Goal: Communication & Community: Answer question/provide support

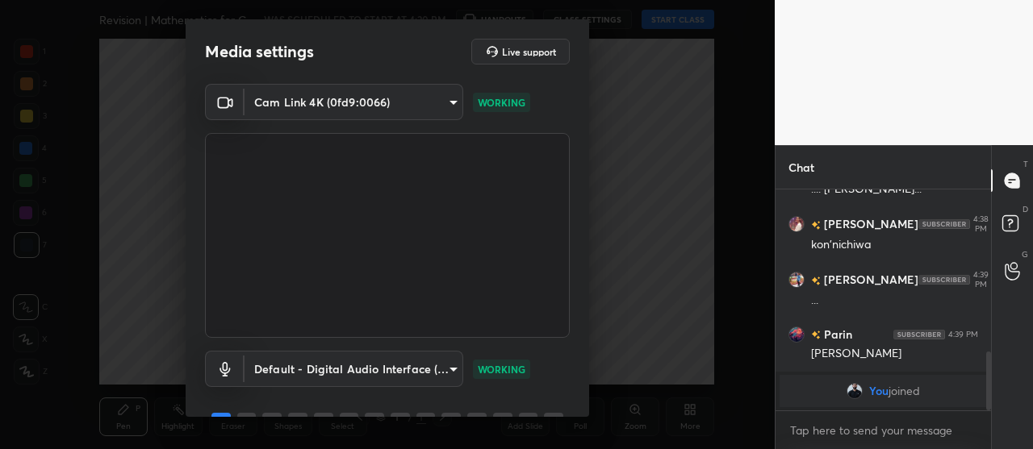
scroll to position [80, 0]
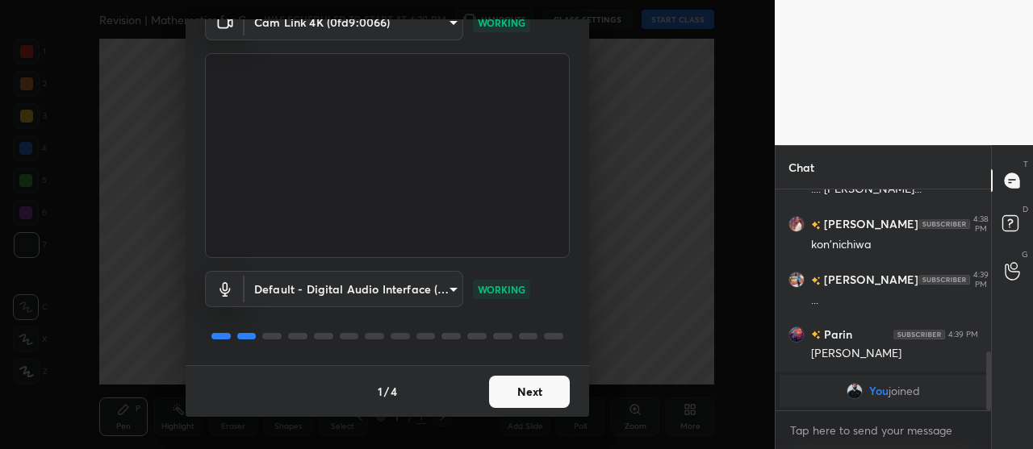
click at [529, 384] on button "Next" at bounding box center [529, 392] width 81 height 32
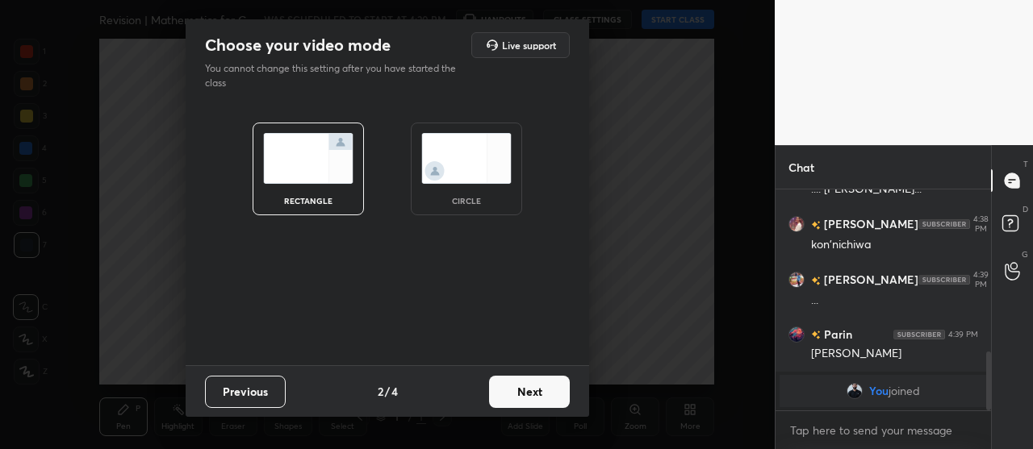
scroll to position [0, 0]
click at [532, 388] on button "Next" at bounding box center [529, 392] width 81 height 32
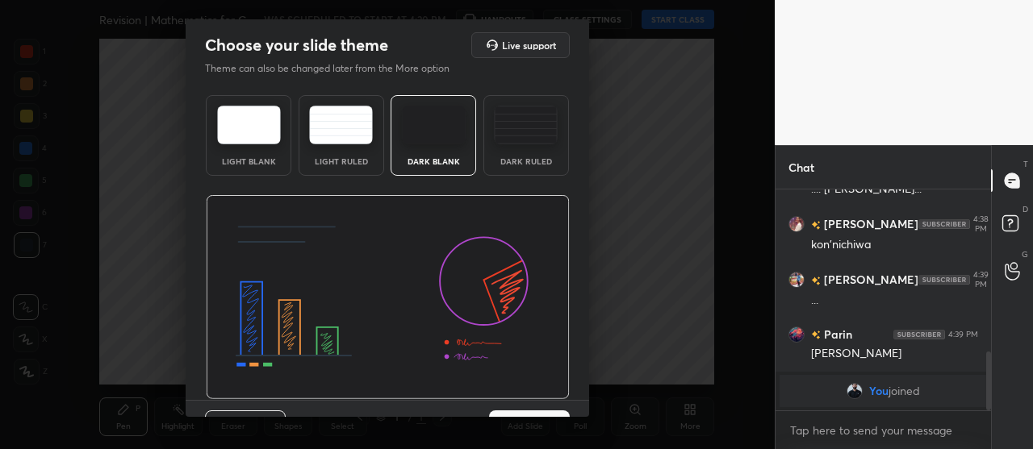
click at [541, 148] on div "Dark Ruled" at bounding box center [526, 135] width 86 height 81
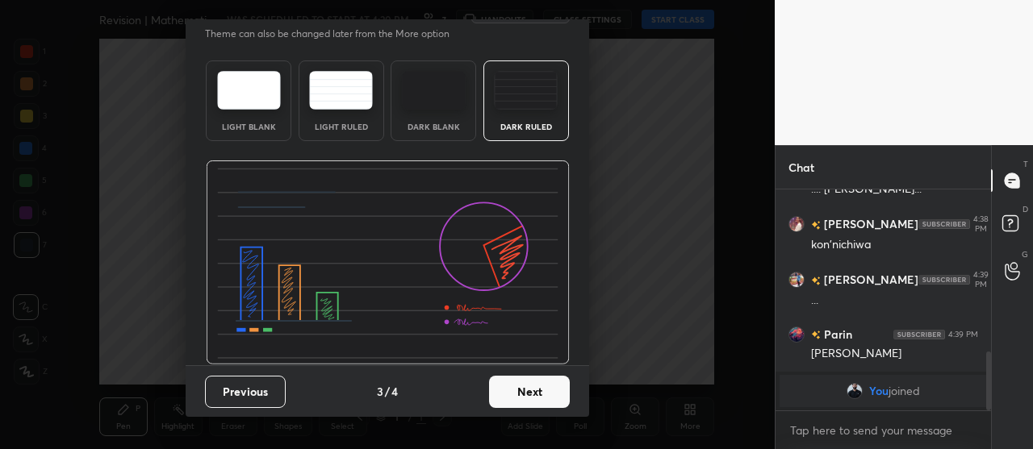
click at [533, 395] on button "Next" at bounding box center [529, 392] width 81 height 32
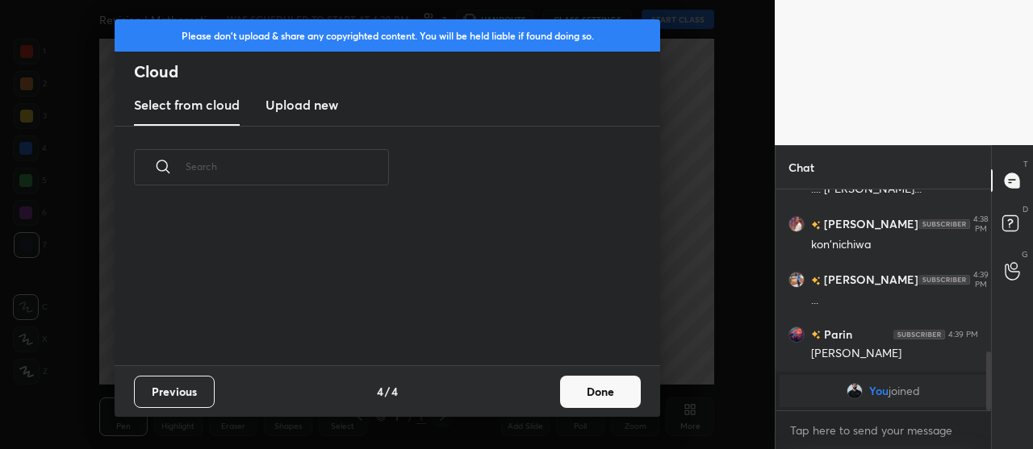
scroll to position [157, 518]
click at [578, 390] on button "Done" at bounding box center [600, 392] width 81 height 32
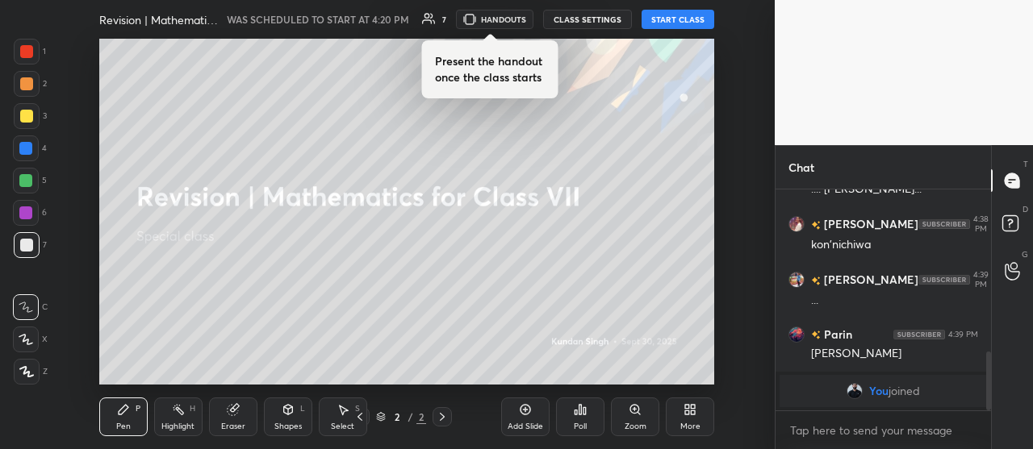
click at [682, 19] on button "START CLASS" at bounding box center [678, 19] width 73 height 19
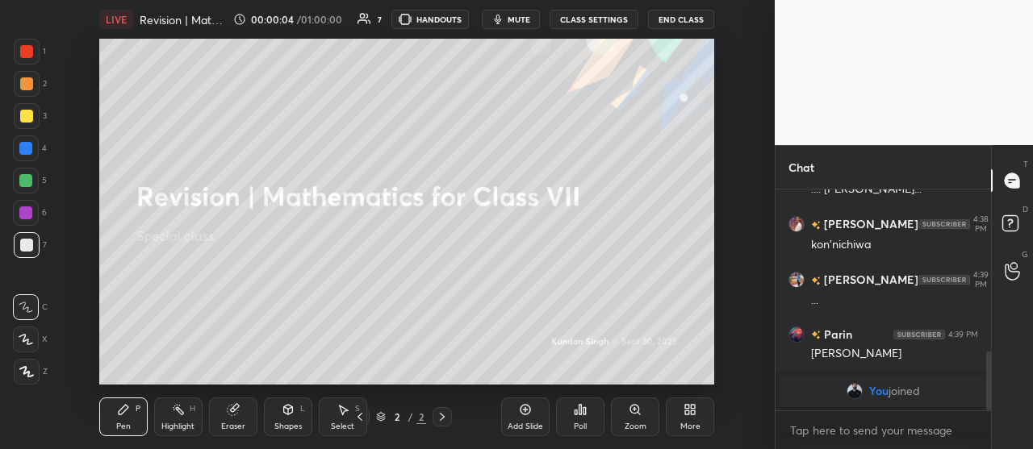
click at [687, 408] on icon at bounding box center [687, 407] width 4 height 4
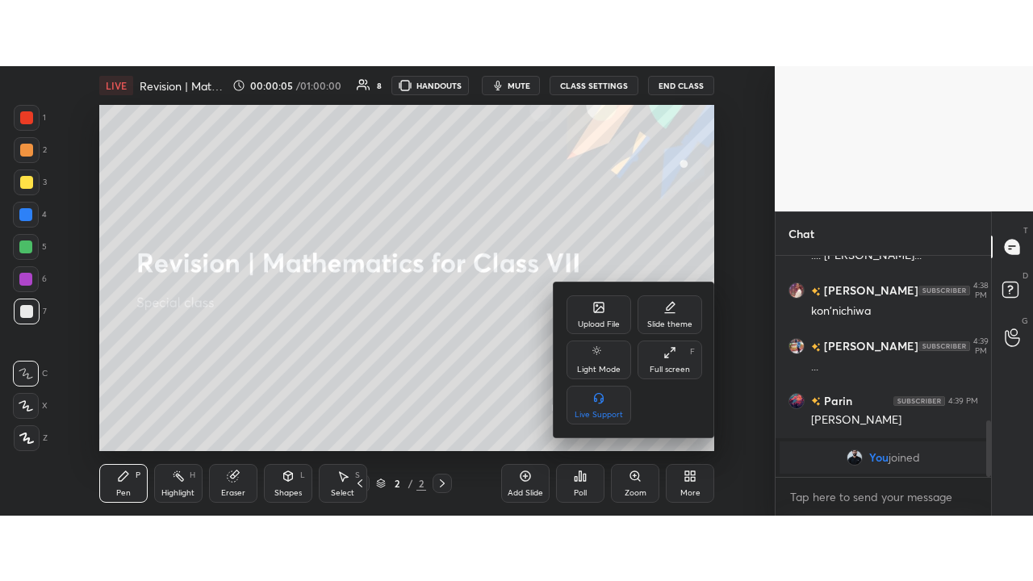
scroll to position [639, 0]
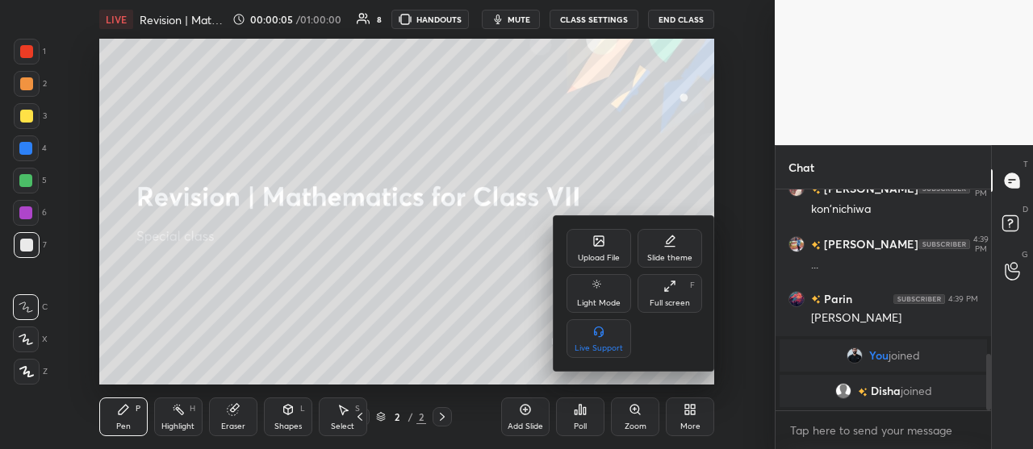
click at [669, 294] on div "Full screen F" at bounding box center [669, 293] width 65 height 39
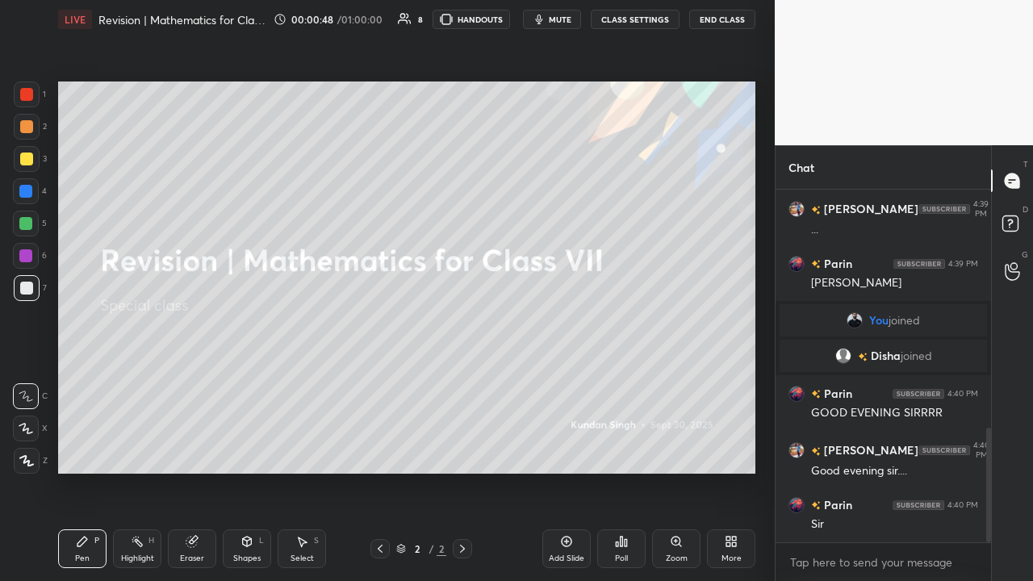
scroll to position [730, 0]
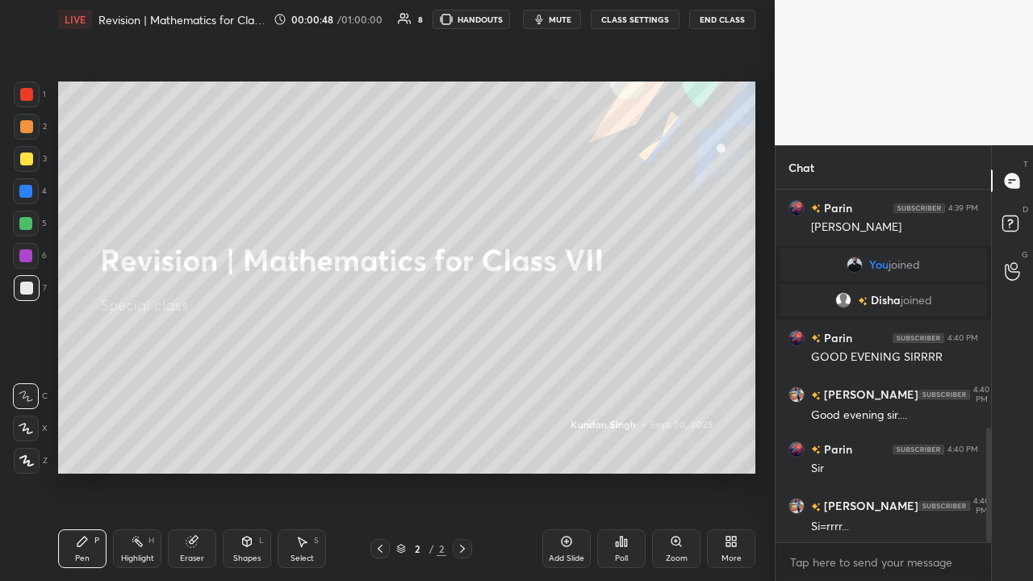
click at [34, 167] on div at bounding box center [27, 159] width 26 height 26
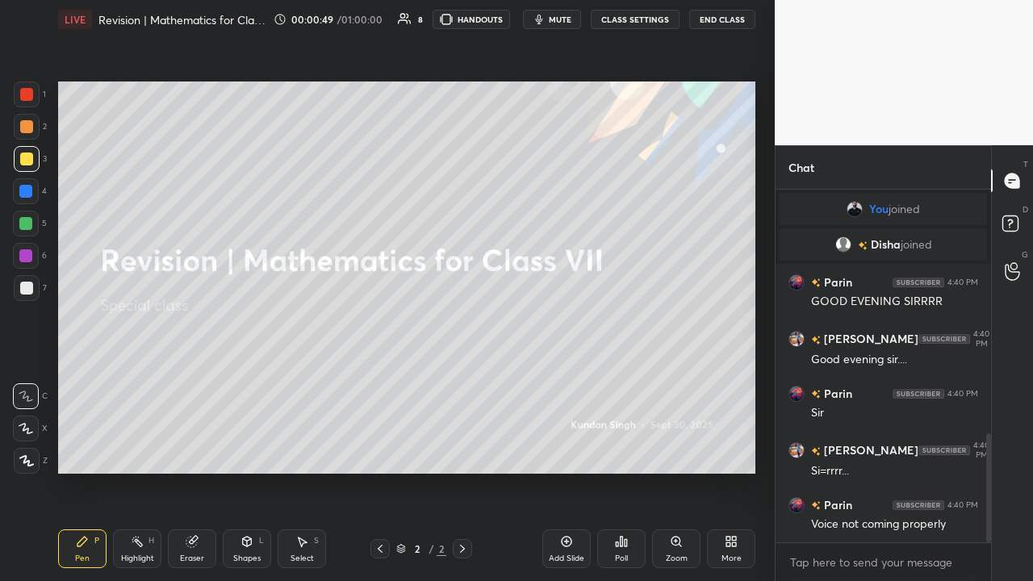
click at [38, 431] on div at bounding box center [26, 429] width 26 height 26
click at [34, 449] on div at bounding box center [27, 461] width 26 height 26
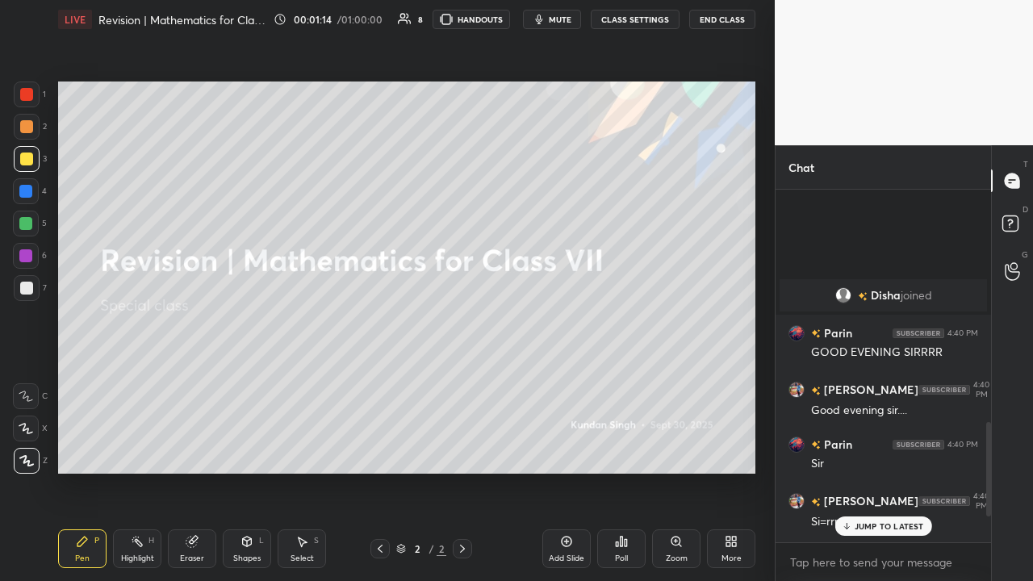
scroll to position [969, 0]
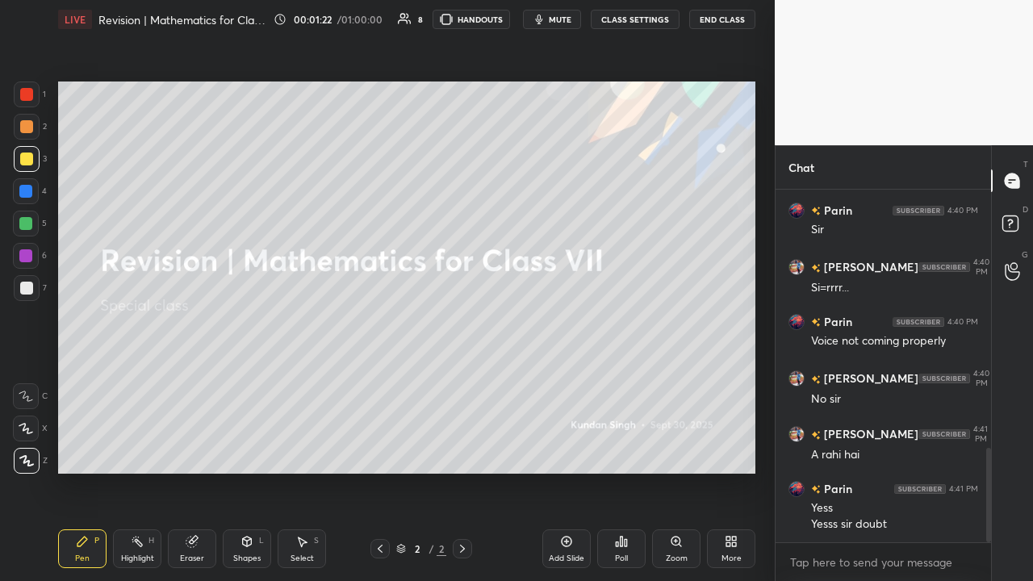
click at [31, 170] on div at bounding box center [27, 159] width 26 height 26
click at [36, 294] on div at bounding box center [27, 288] width 26 height 26
click at [572, 449] on div "Add Slide" at bounding box center [566, 548] width 48 height 39
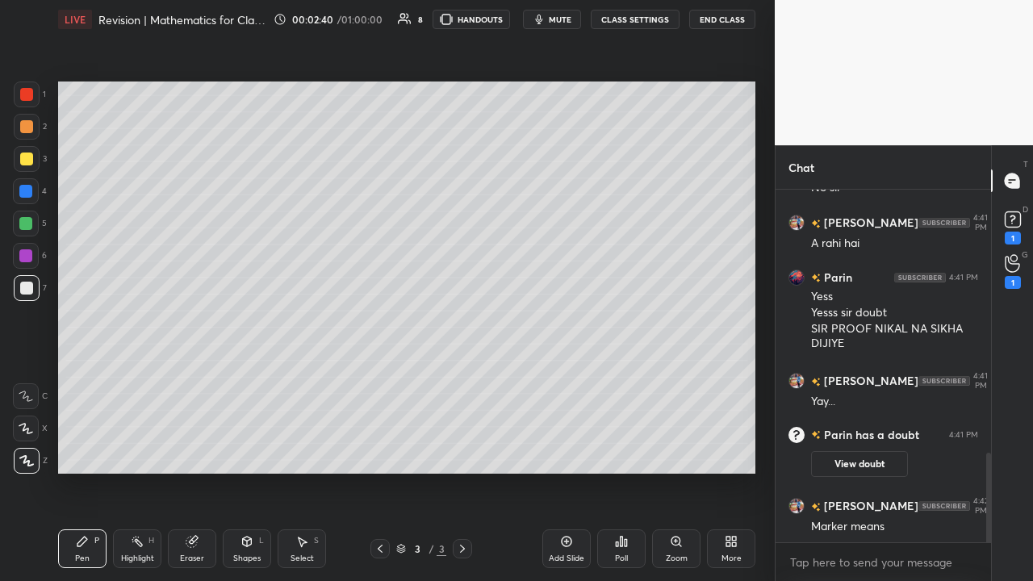
scroll to position [1092, 0]
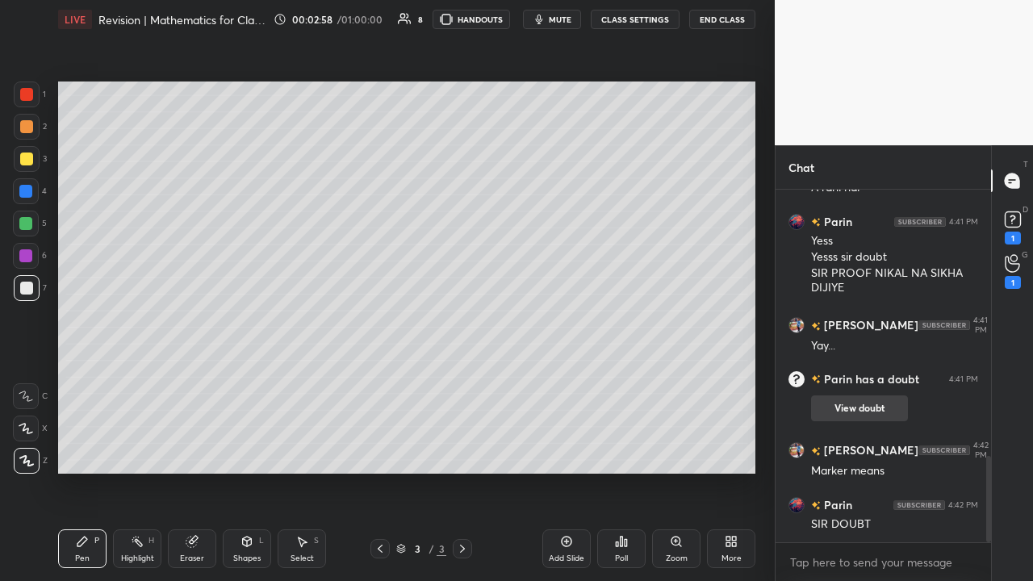
click at [853, 410] on button "View doubt" at bounding box center [859, 408] width 97 height 26
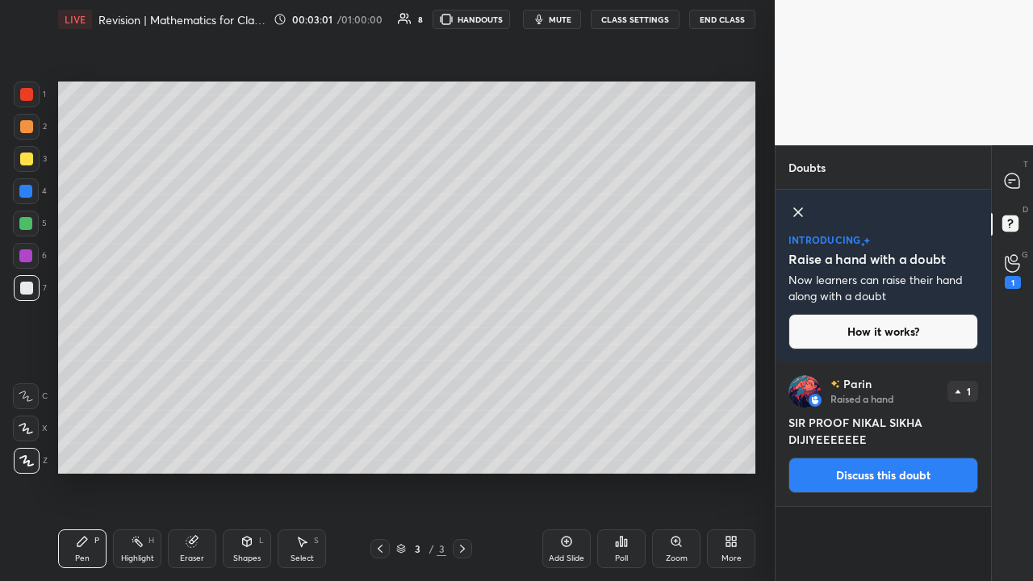
click at [872, 449] on button "Discuss this doubt" at bounding box center [883, 476] width 190 height 36
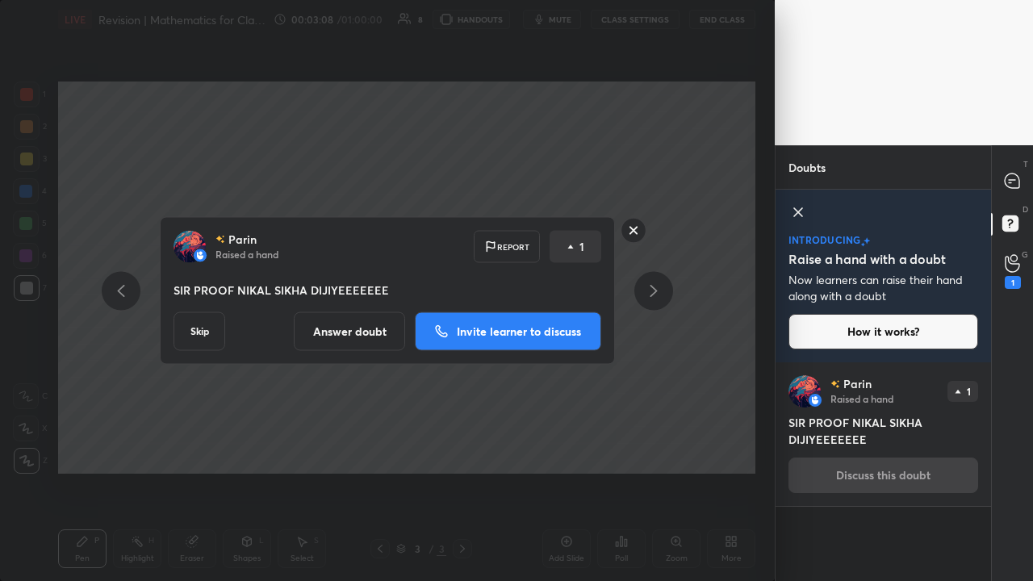
click at [370, 332] on button "Answer doubt" at bounding box center [349, 331] width 111 height 39
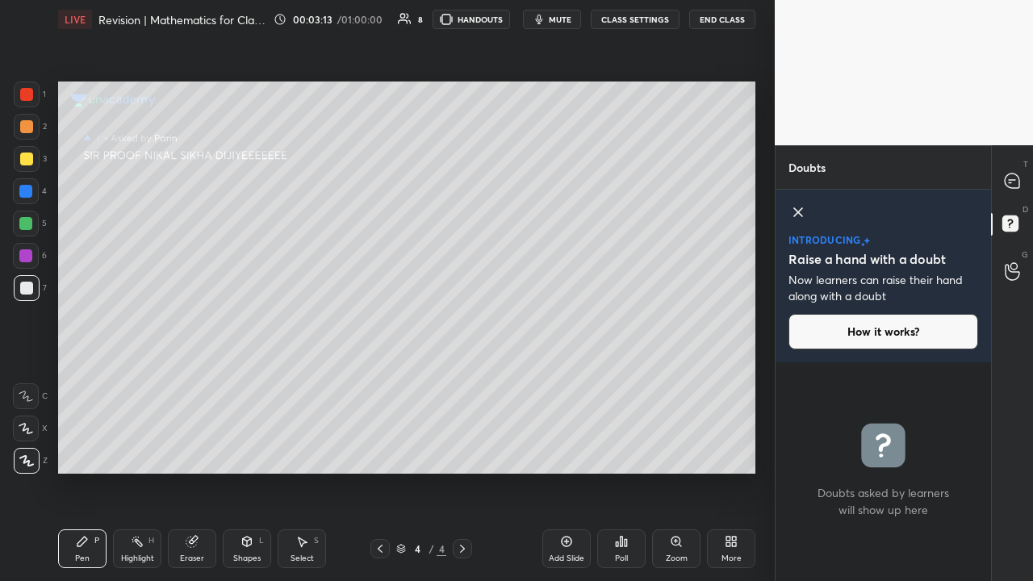
click at [31, 169] on div at bounding box center [27, 159] width 26 height 26
click at [242, 449] on div "Shapes L" at bounding box center [247, 548] width 48 height 39
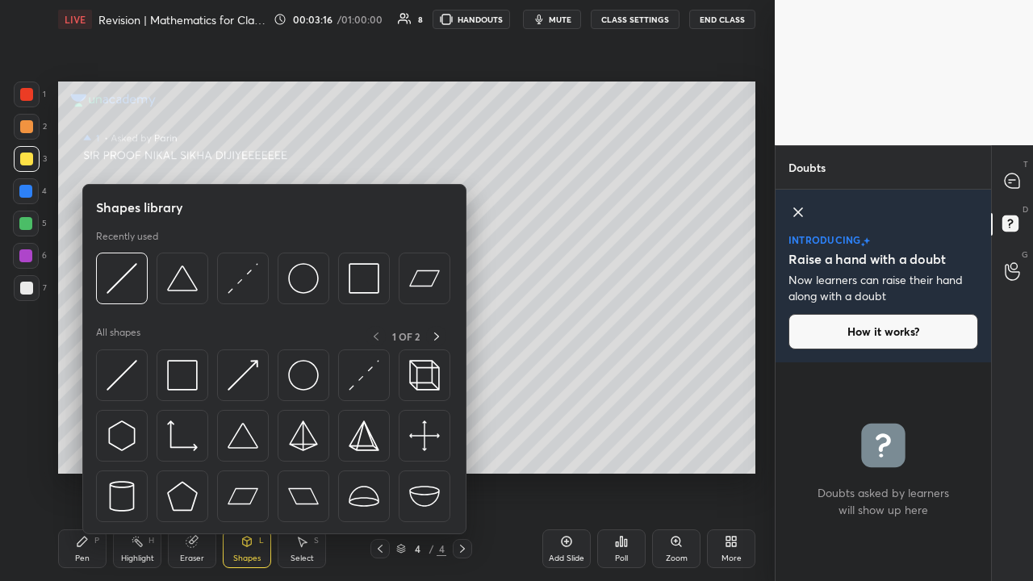
click at [239, 437] on img at bounding box center [243, 435] width 31 height 31
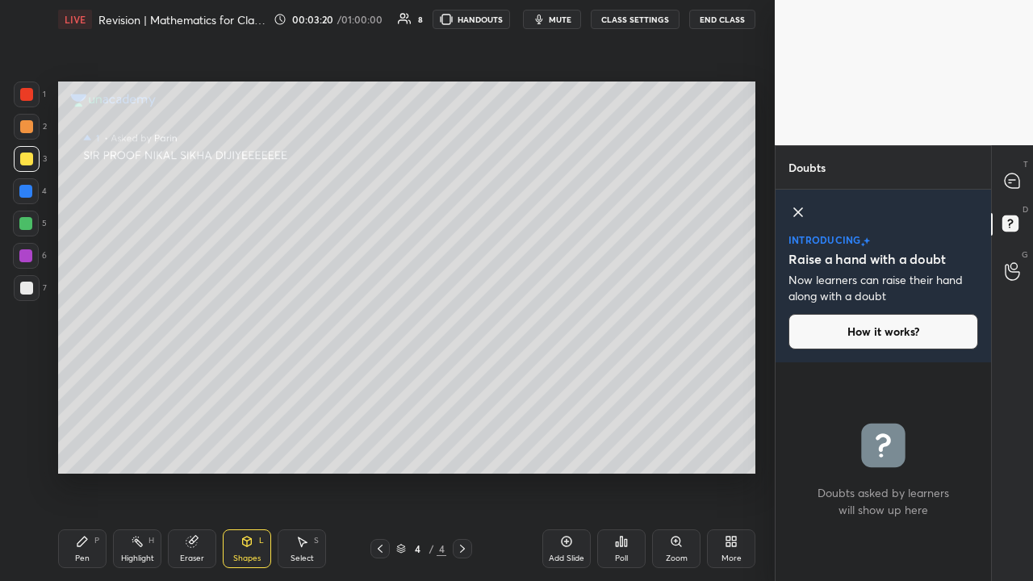
click at [240, 449] on div "Shapes L" at bounding box center [247, 548] width 48 height 39
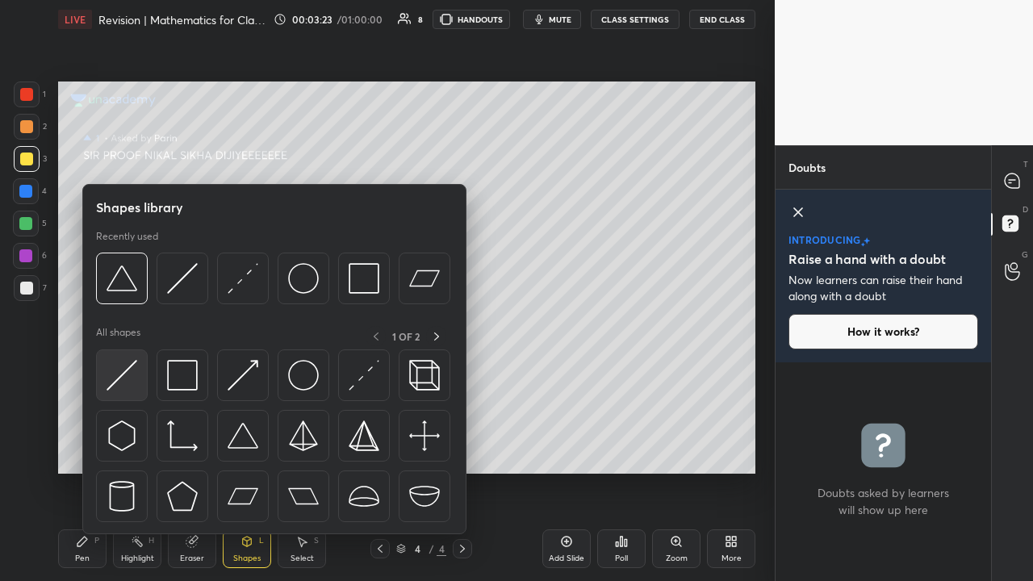
click at [129, 381] on img at bounding box center [122, 375] width 31 height 31
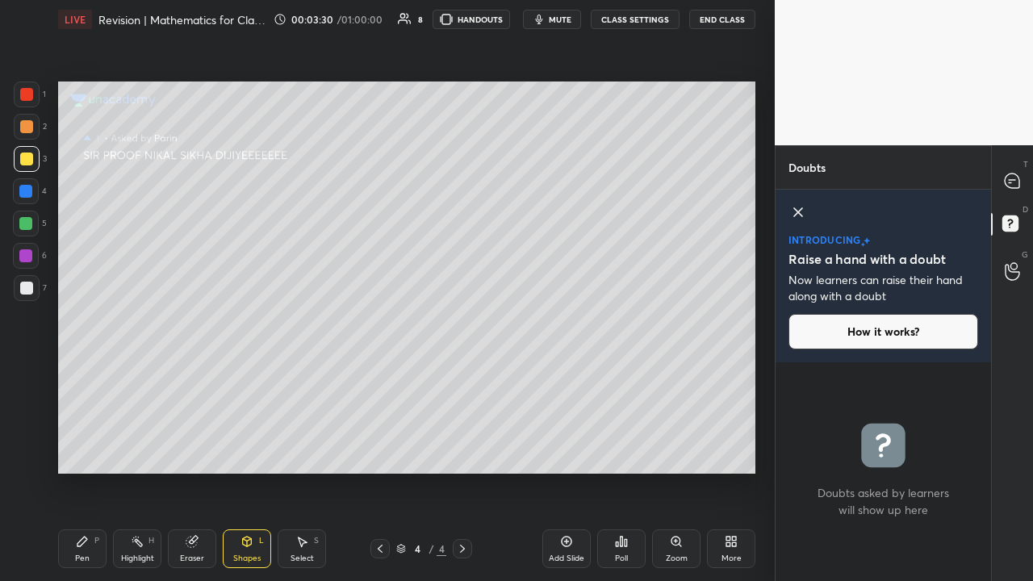
click at [82, 449] on icon at bounding box center [82, 541] width 13 height 13
click at [243, 449] on div "Shapes L" at bounding box center [247, 548] width 48 height 39
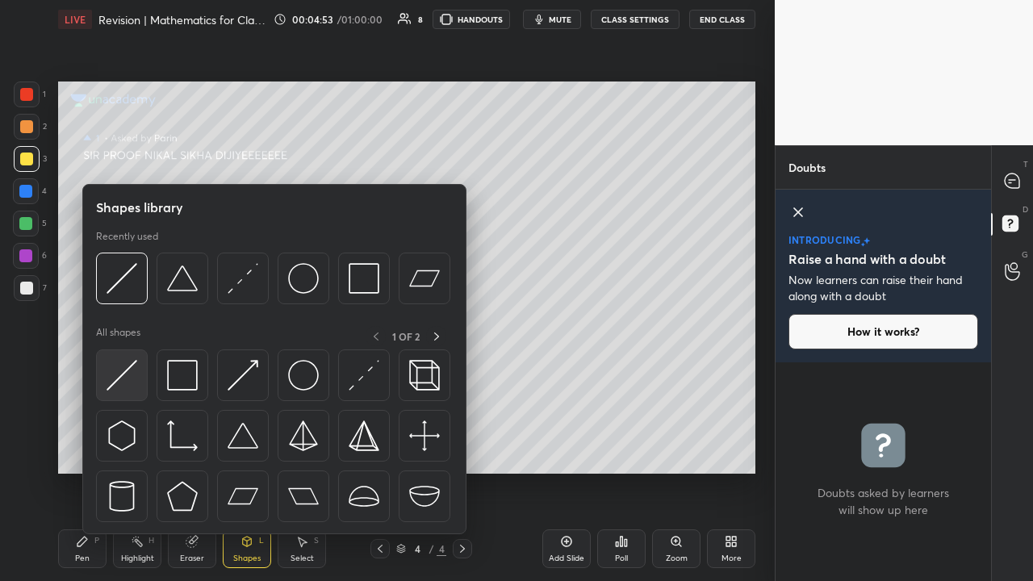
click at [132, 378] on img at bounding box center [122, 375] width 31 height 31
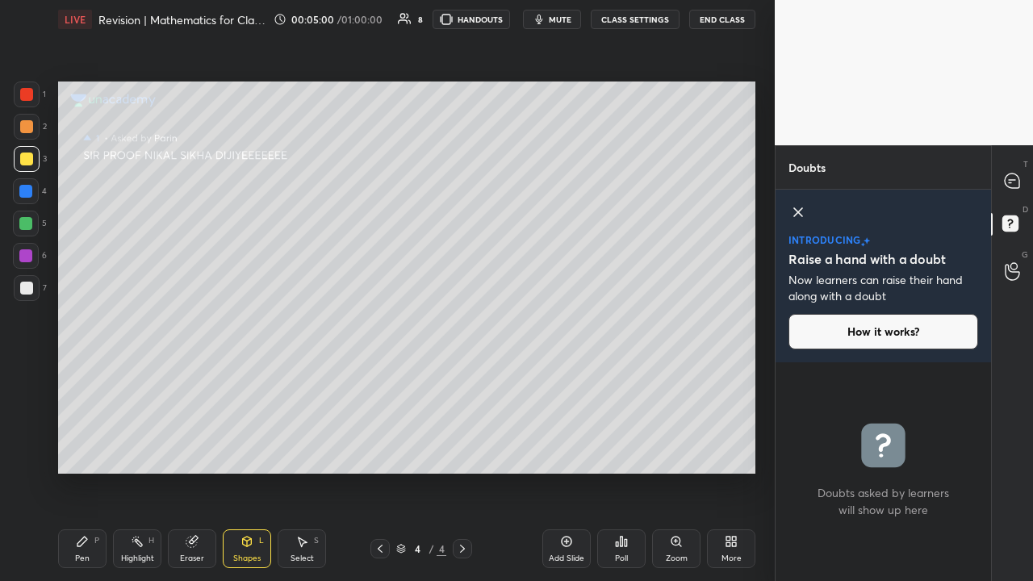
click at [27, 195] on div at bounding box center [25, 191] width 13 height 13
click at [31, 163] on div at bounding box center [26, 159] width 13 height 13
click at [29, 133] on div at bounding box center [27, 127] width 26 height 26
click at [1009, 186] on icon at bounding box center [1012, 180] width 15 height 15
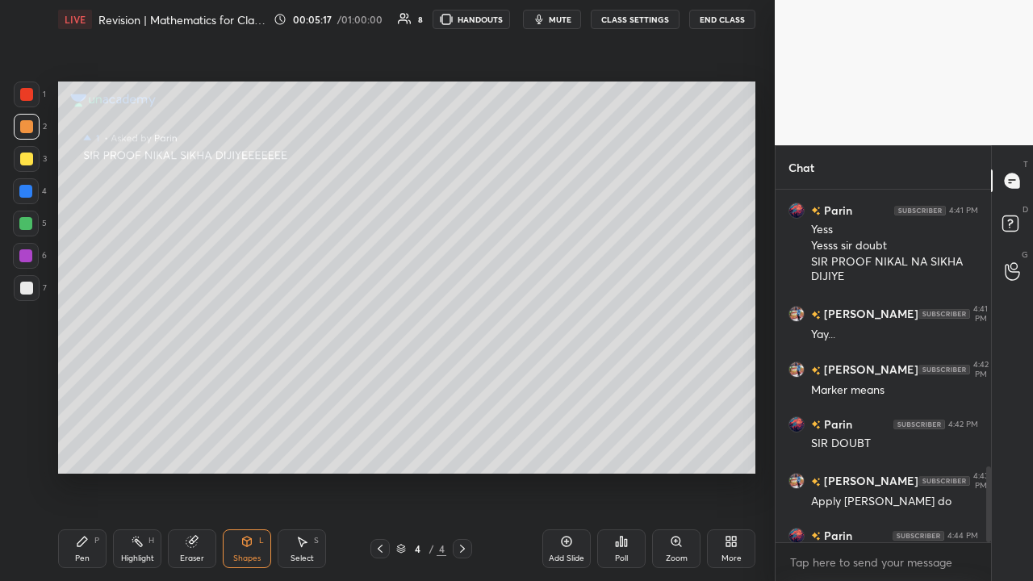
scroll to position [1278, 0]
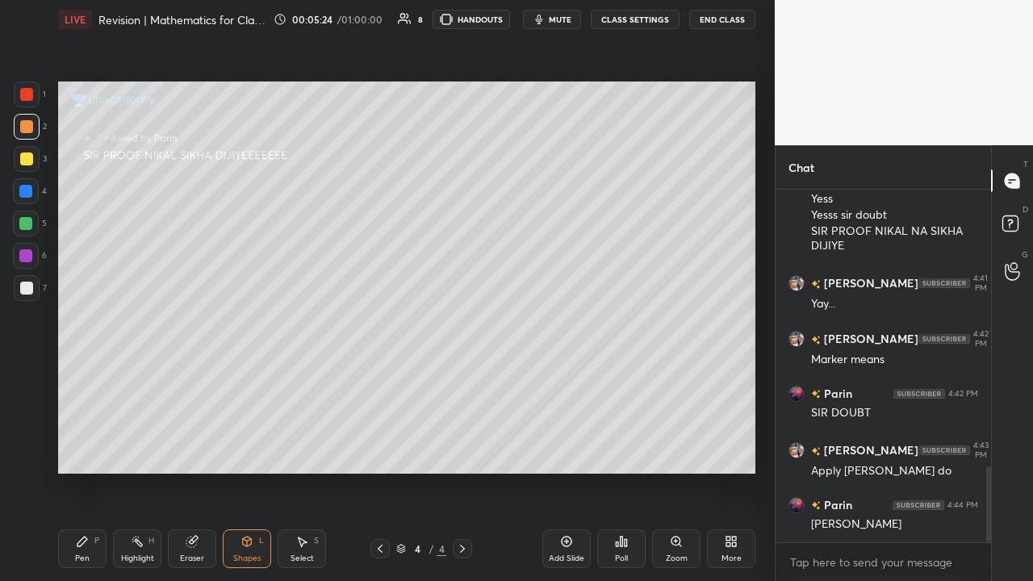
click at [36, 291] on div at bounding box center [27, 288] width 26 height 26
click at [84, 449] on div "Pen P" at bounding box center [82, 548] width 48 height 39
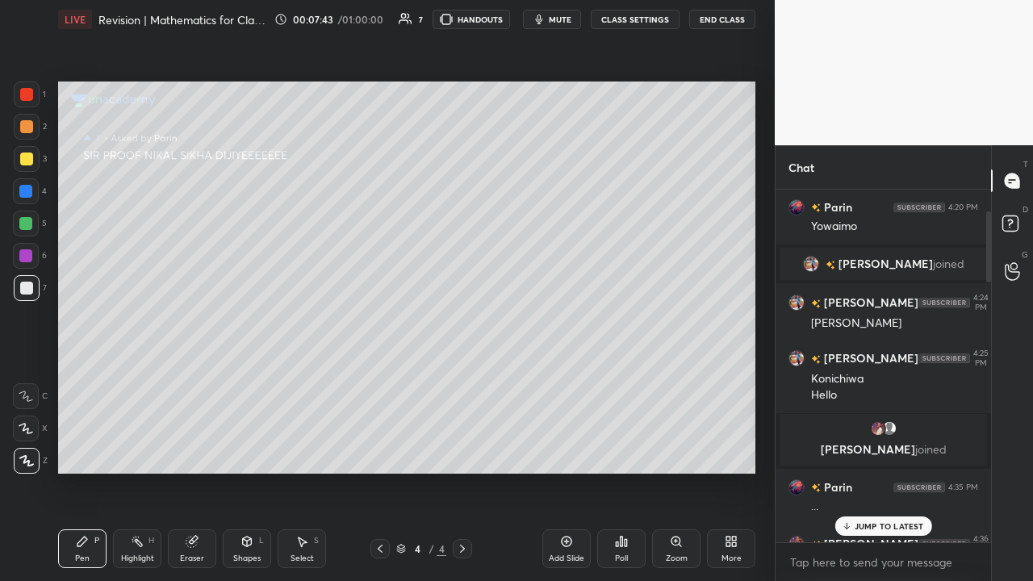
scroll to position [0, 0]
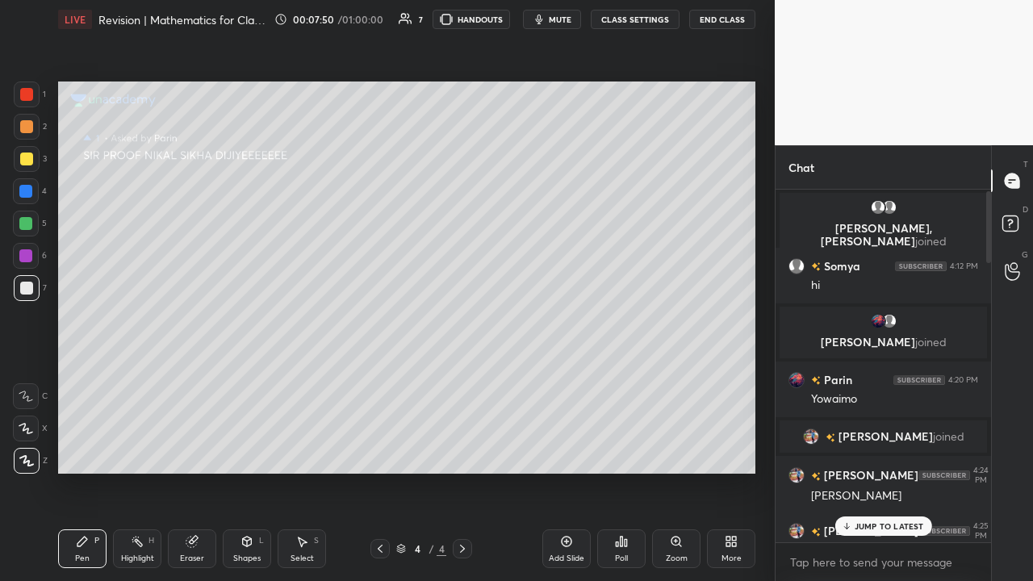
click at [884, 449] on p "JUMP TO LATEST" at bounding box center [889, 526] width 69 height 10
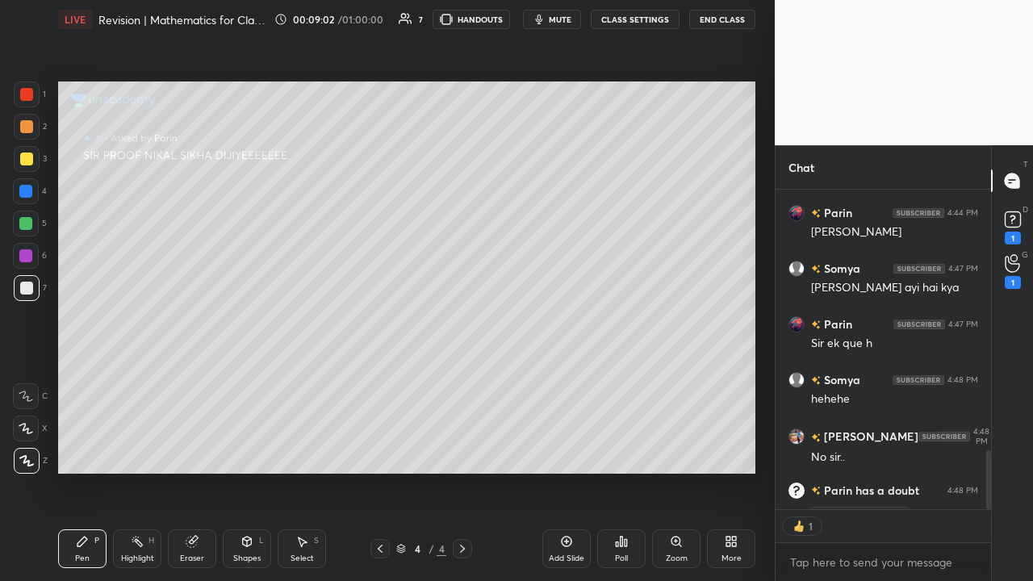
scroll to position [1603, 0]
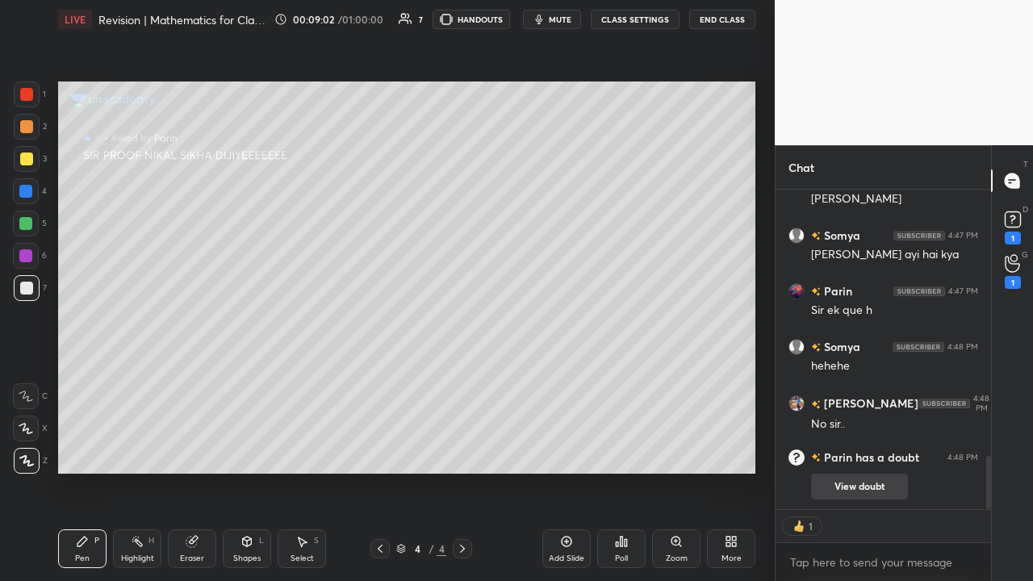
click at [838, 449] on button "View doubt" at bounding box center [859, 487] width 97 height 26
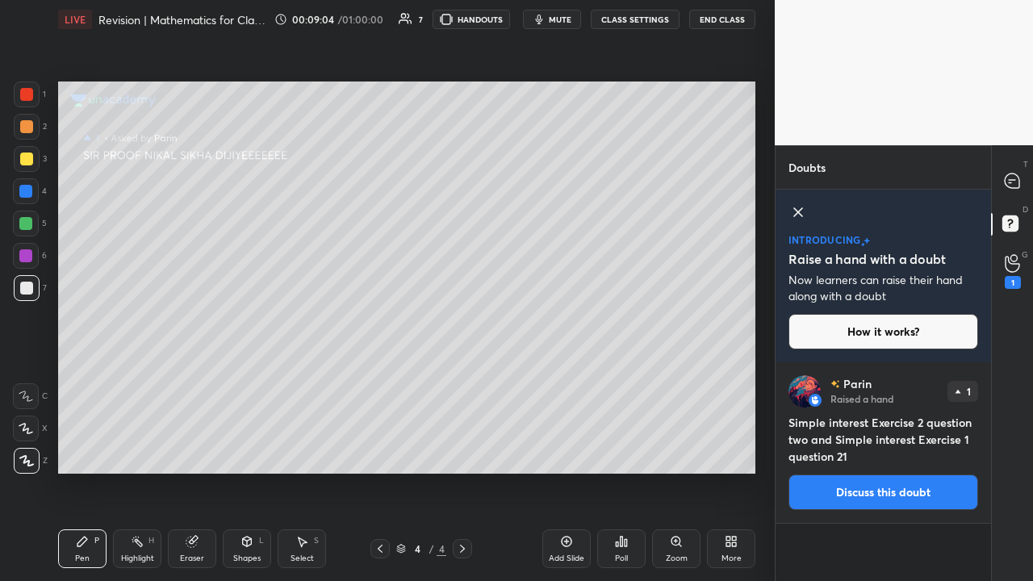
click at [854, 449] on button "Discuss this doubt" at bounding box center [883, 492] width 190 height 36
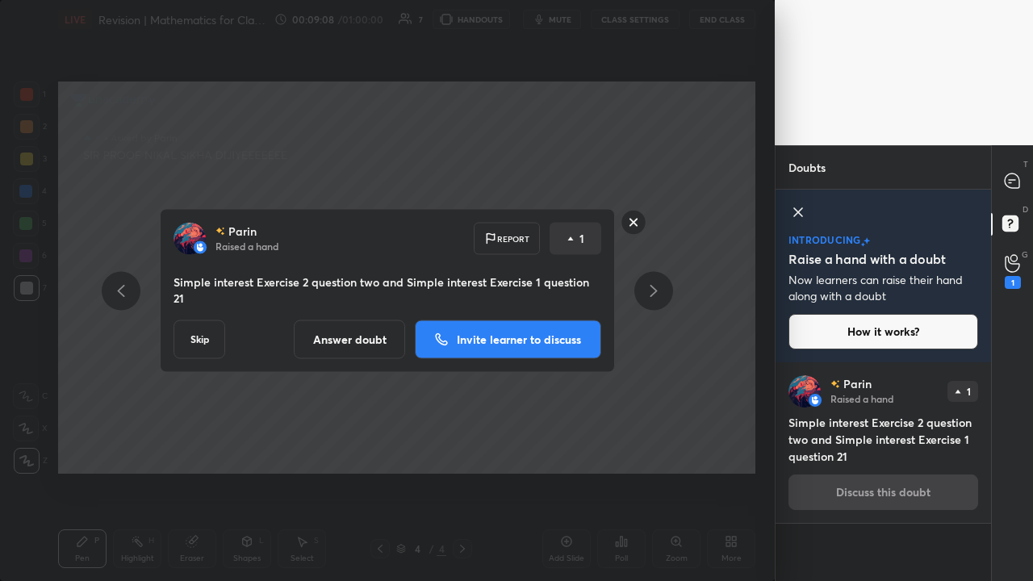
click at [354, 334] on button "Answer doubt" at bounding box center [349, 339] width 111 height 39
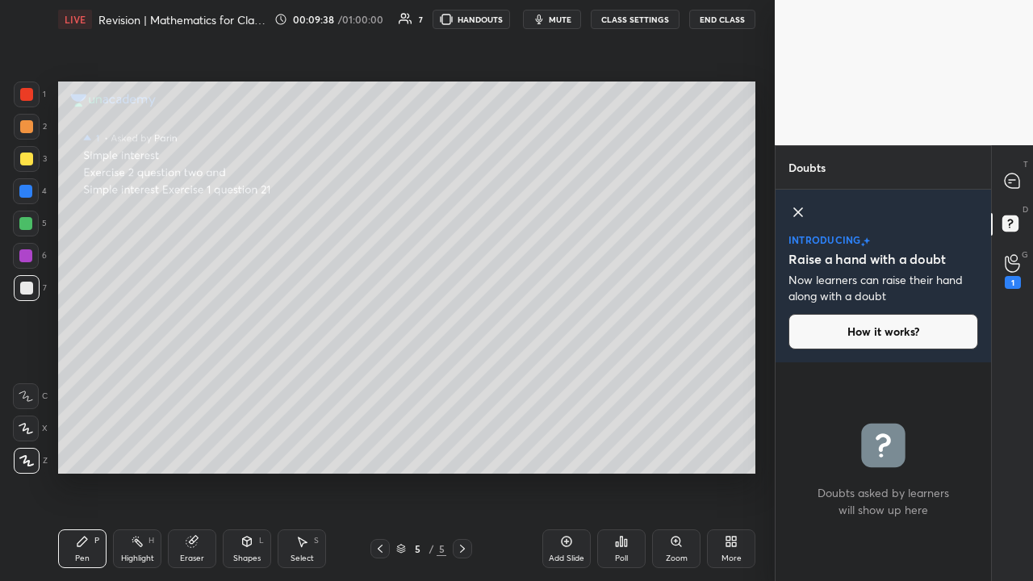
click at [1012, 262] on icon at bounding box center [1012, 263] width 15 height 19
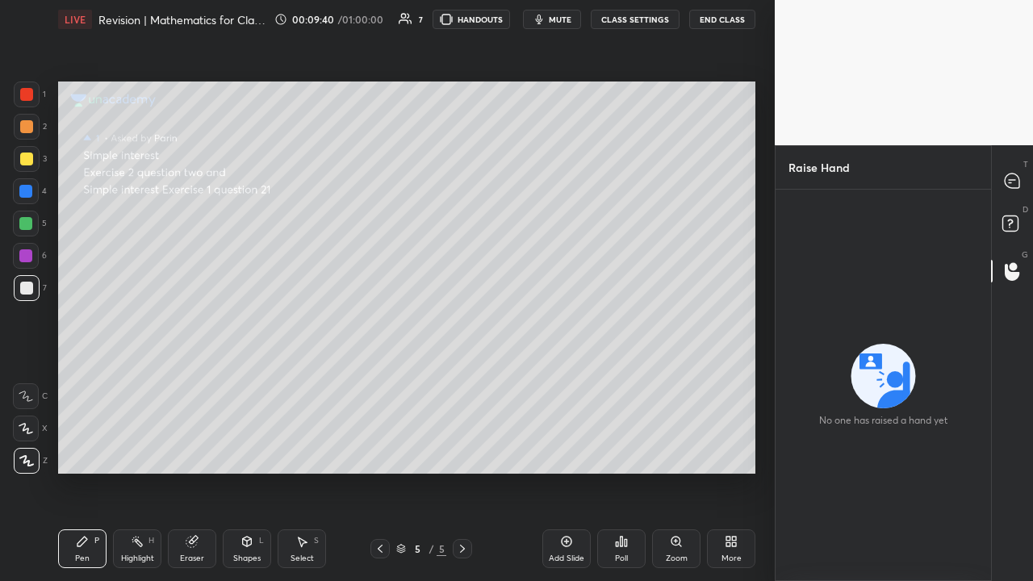
click at [1008, 228] on rect at bounding box center [1009, 223] width 15 height 15
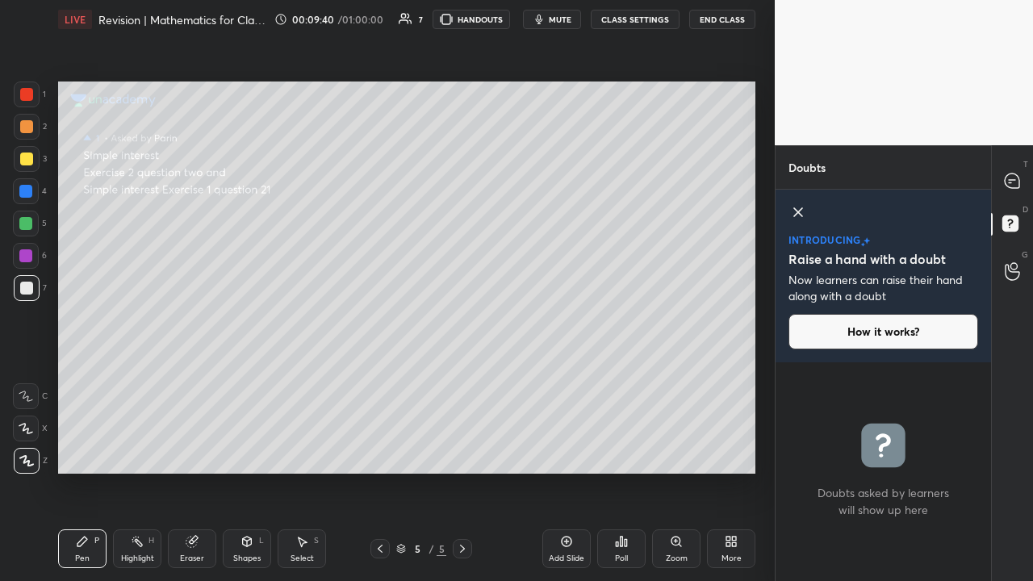
click at [1014, 182] on icon at bounding box center [1012, 180] width 15 height 15
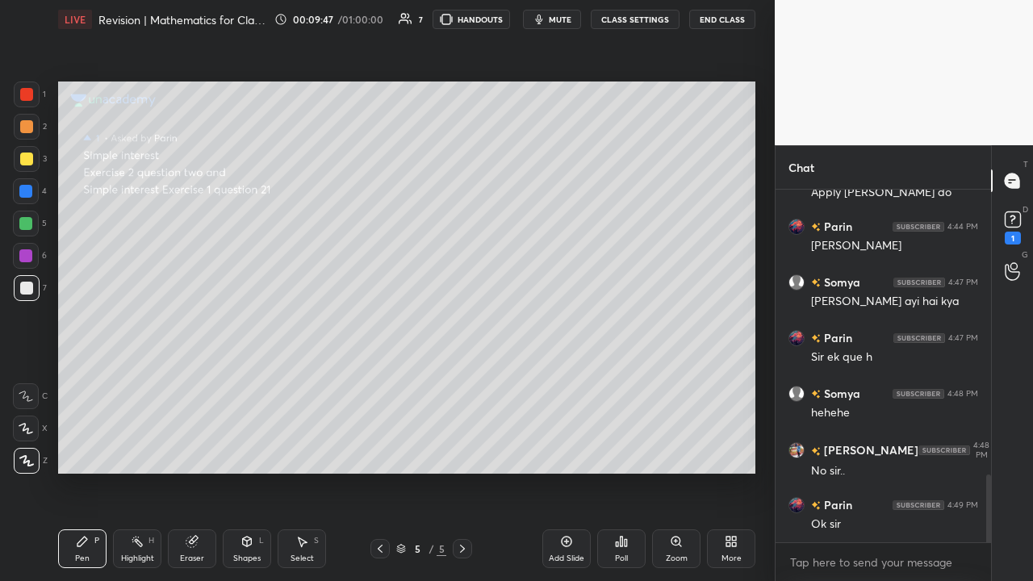
scroll to position [1472, 0]
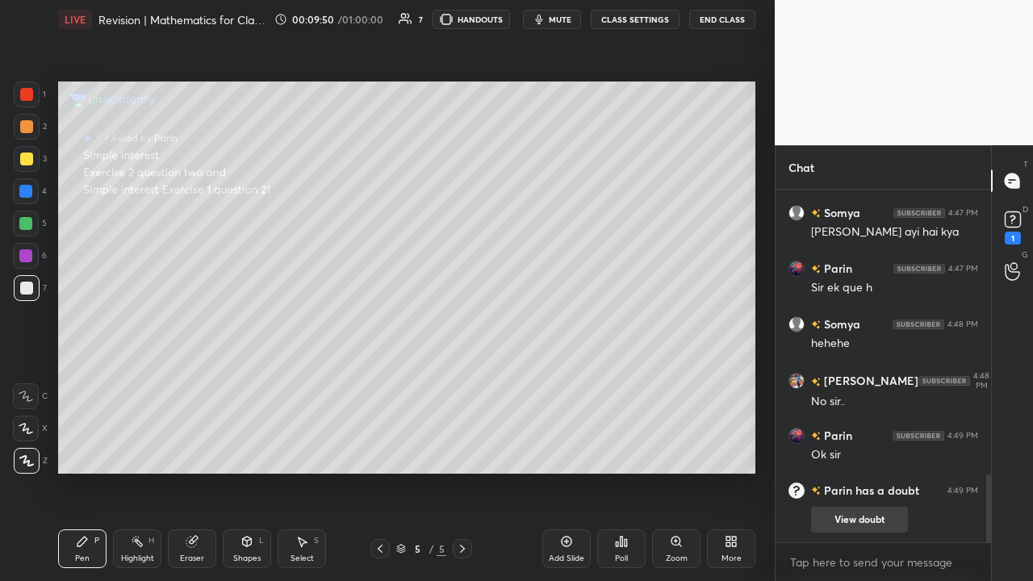
click at [856, 449] on button "View doubt" at bounding box center [859, 520] width 97 height 26
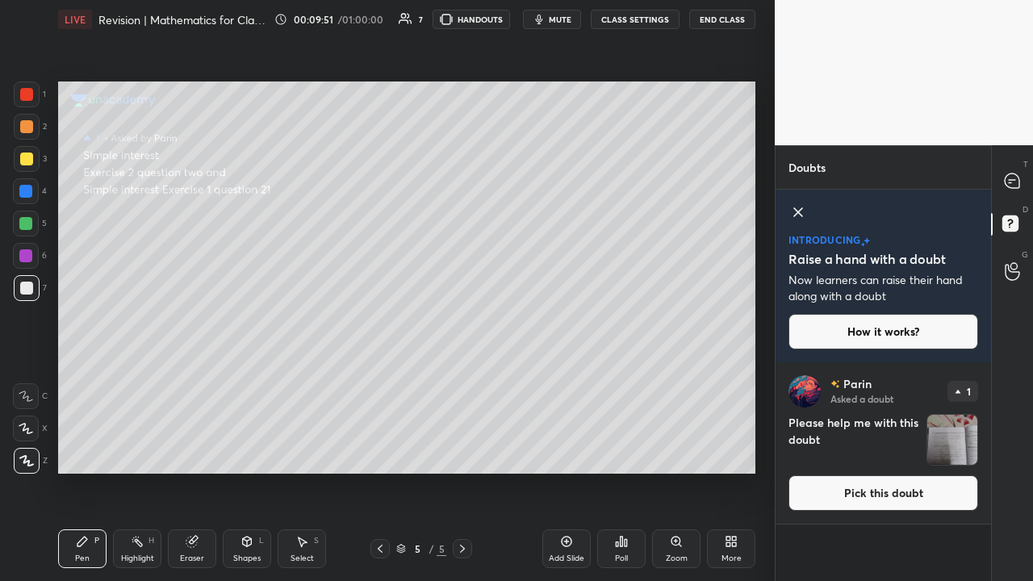
click at [872, 449] on button "Pick this doubt" at bounding box center [883, 493] width 190 height 36
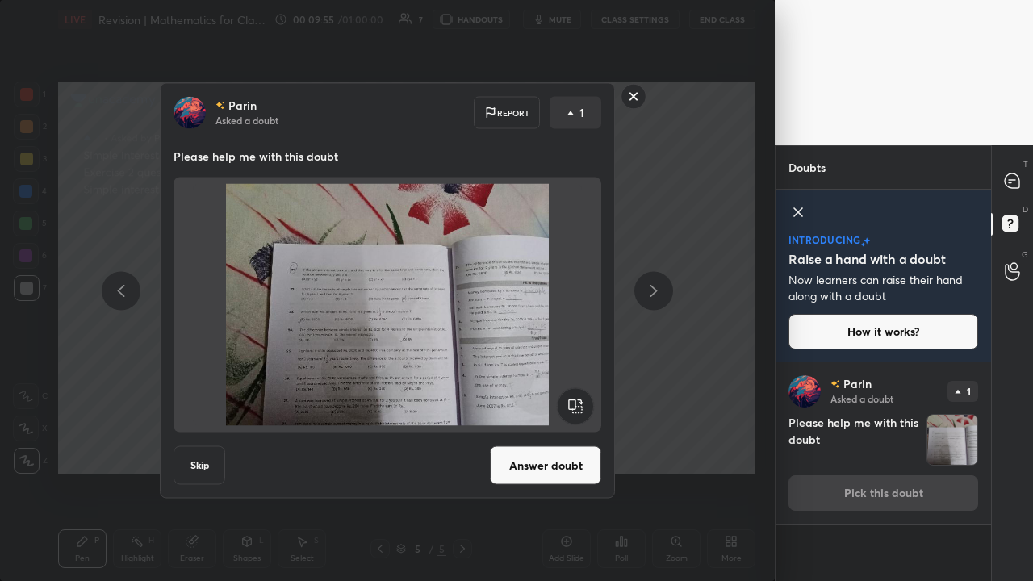
click at [562, 449] on button "Answer doubt" at bounding box center [545, 465] width 111 height 39
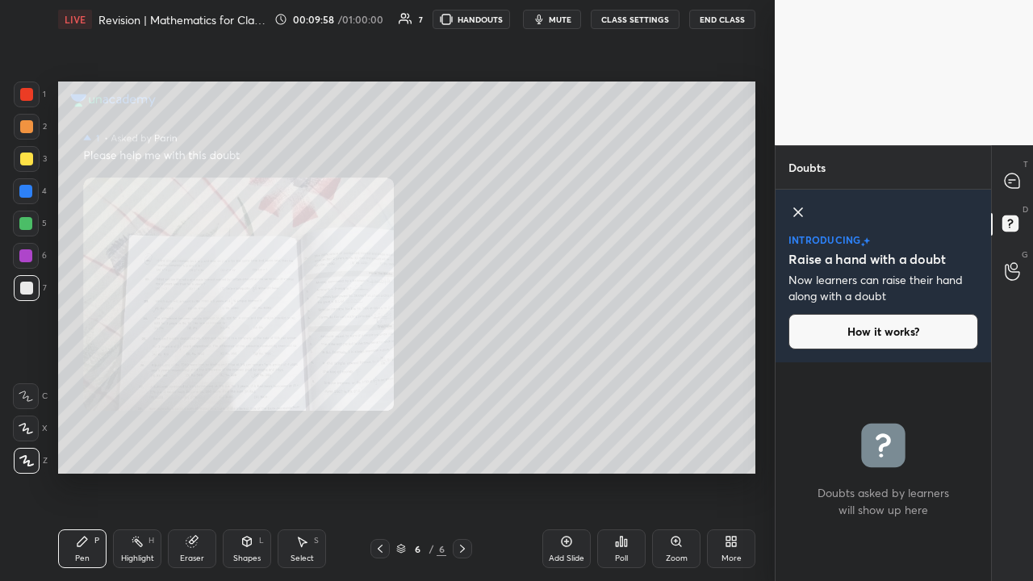
click at [1013, 183] on icon at bounding box center [1012, 180] width 15 height 15
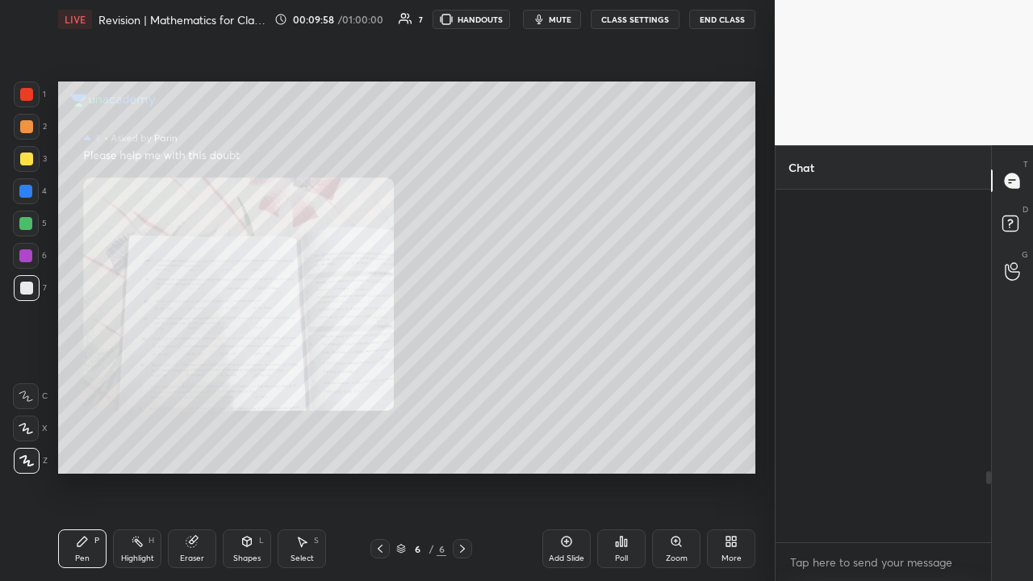
scroll to position [348, 211]
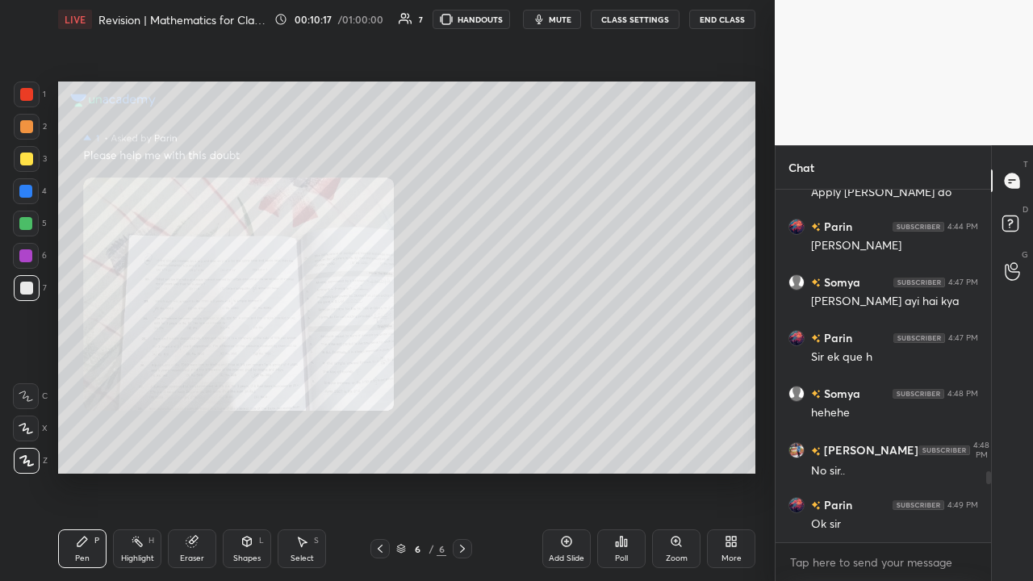
click at [25, 167] on div at bounding box center [27, 159] width 26 height 26
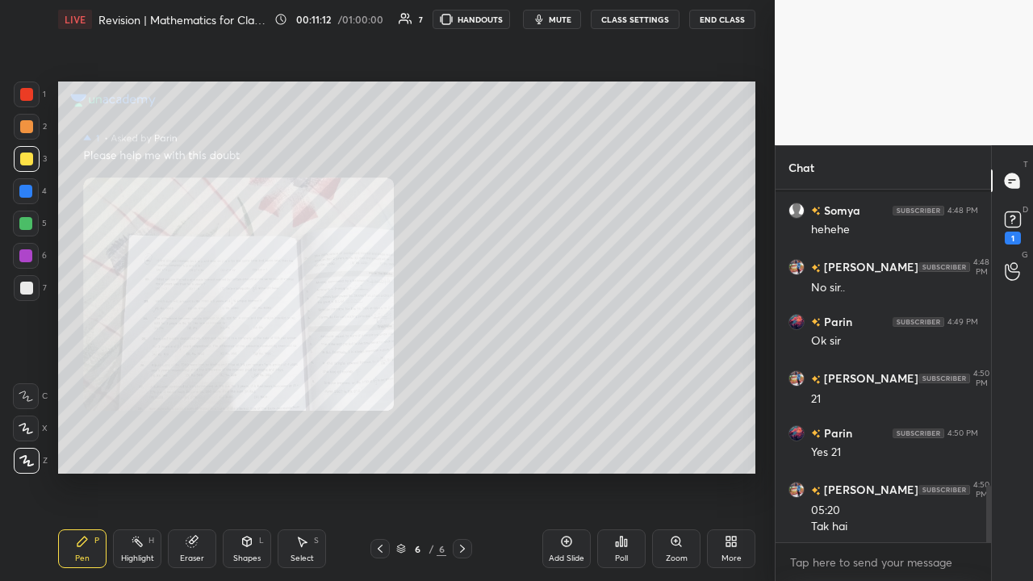
scroll to position [1809, 0]
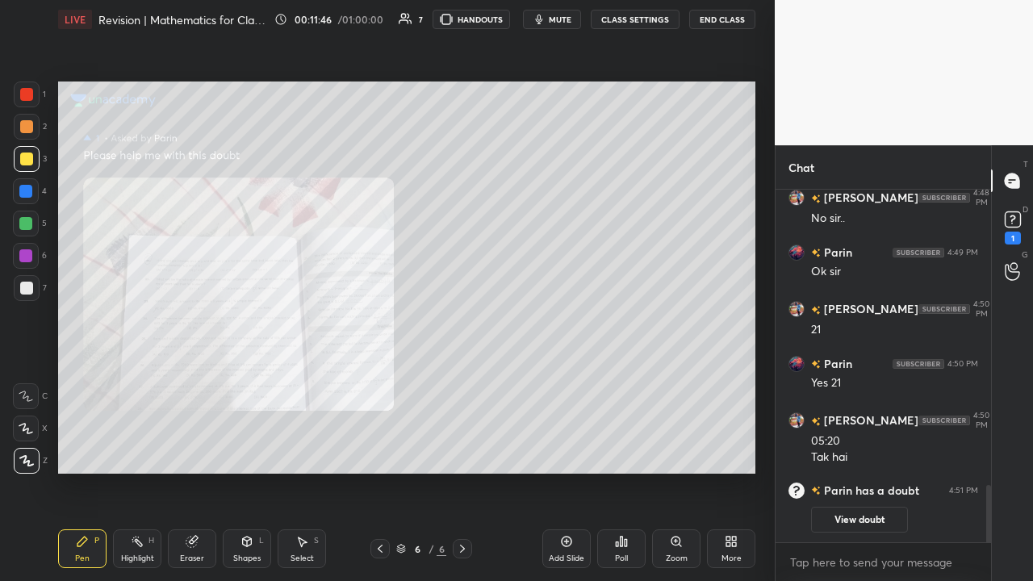
click at [205, 449] on div "Eraser" at bounding box center [192, 548] width 48 height 39
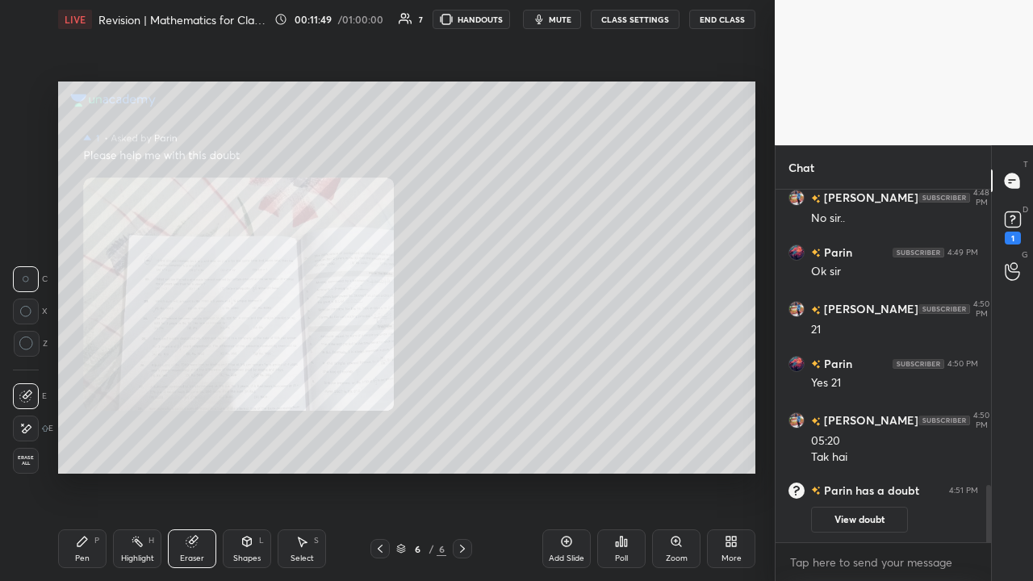
click at [89, 449] on div "Pen P" at bounding box center [82, 548] width 48 height 39
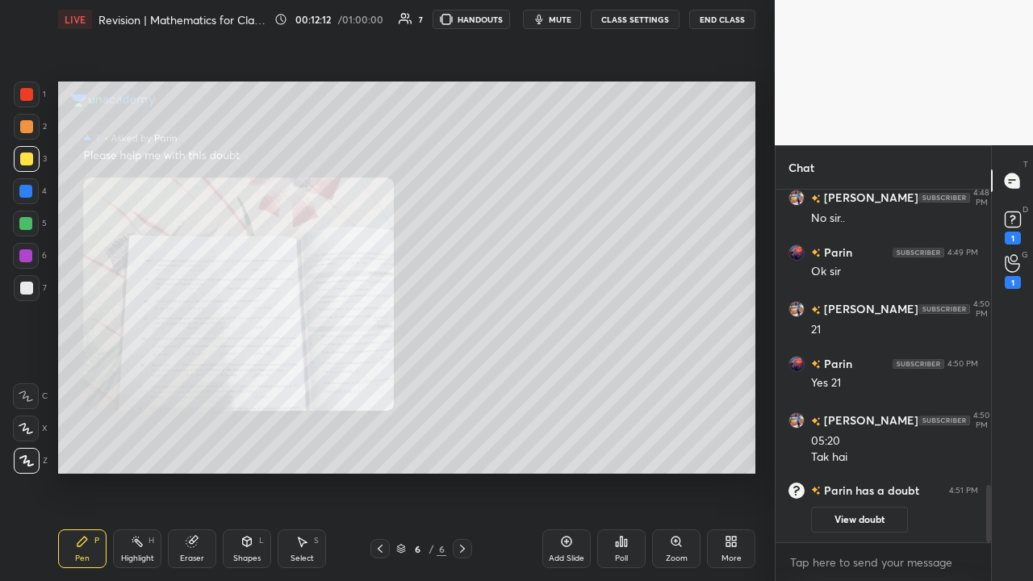
click at [1018, 272] on icon at bounding box center [1012, 263] width 15 height 19
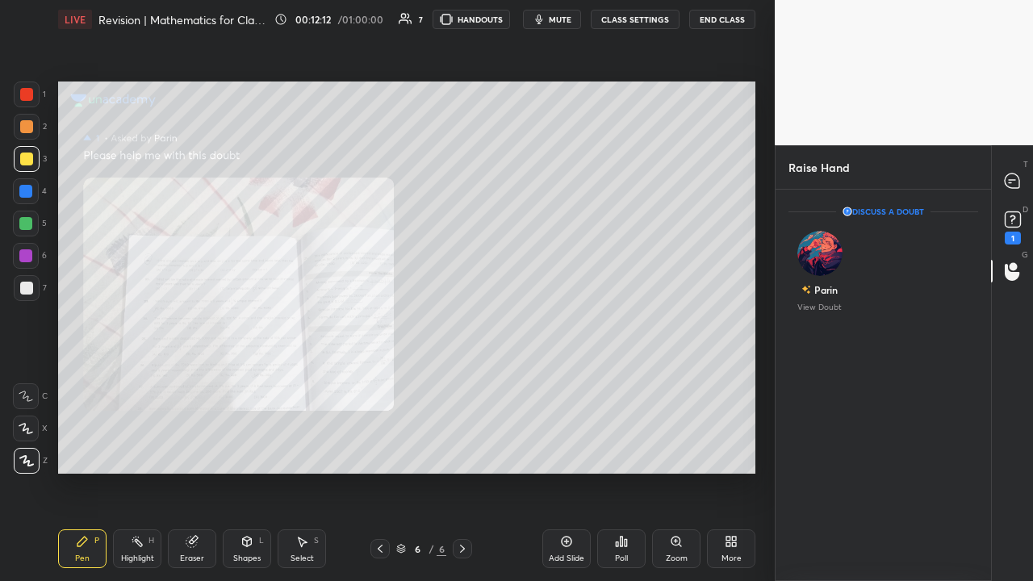
scroll to position [6, 6]
click at [813, 261] on img "grid" at bounding box center [819, 253] width 45 height 45
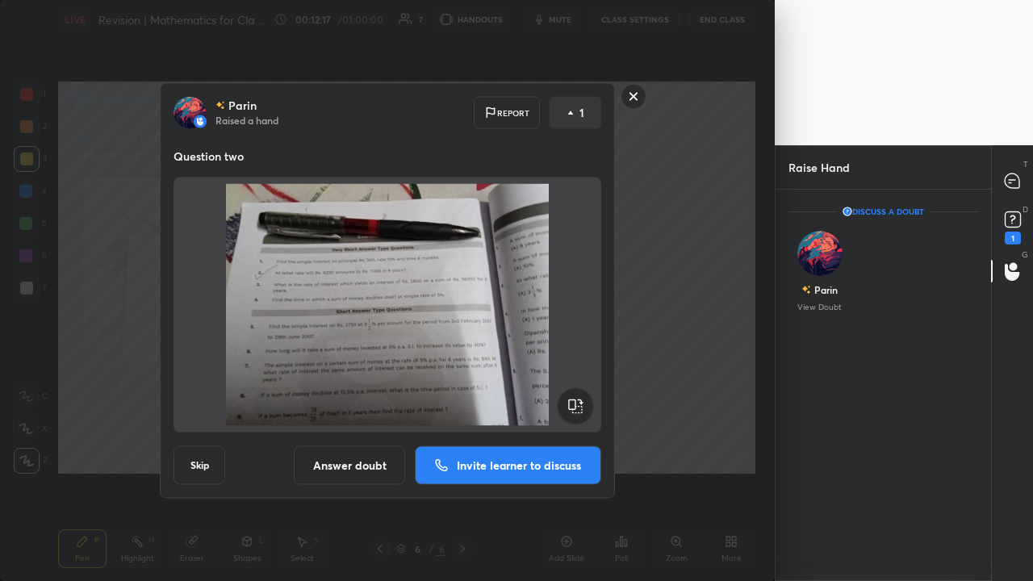
click at [211, 449] on button "Skip" at bounding box center [199, 465] width 52 height 39
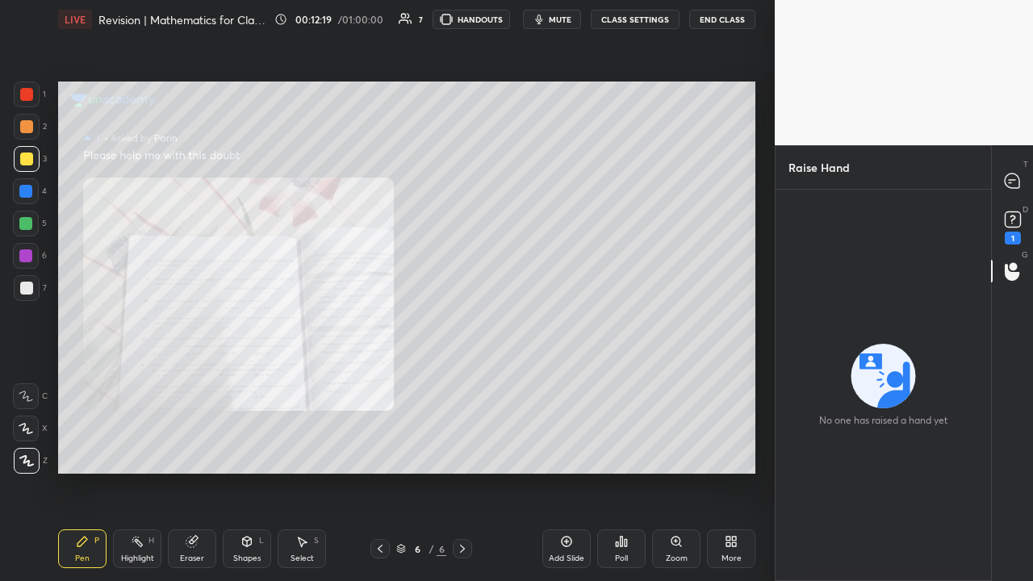
click at [1002, 228] on icon at bounding box center [1013, 219] width 24 height 24
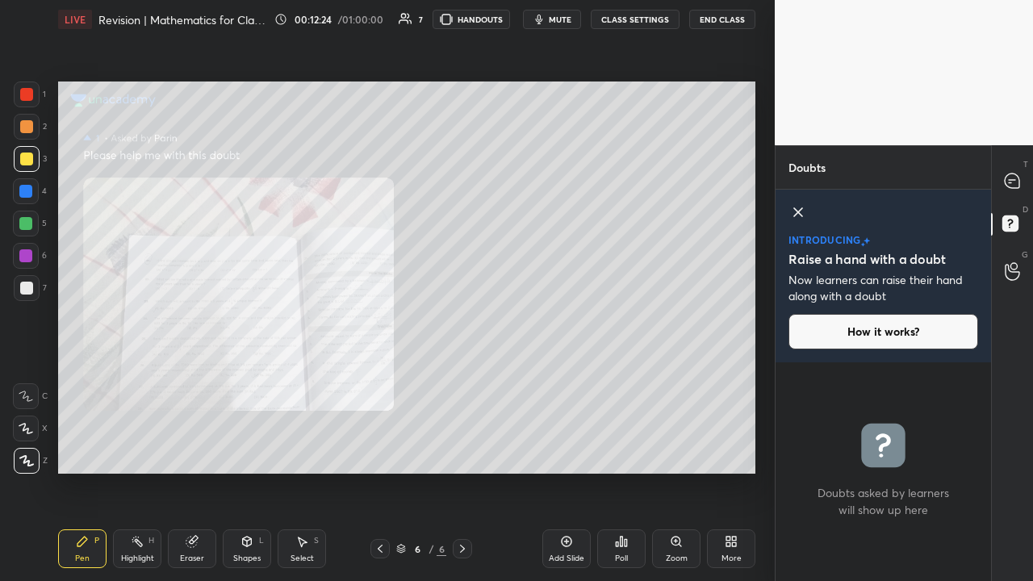
click at [1005, 184] on icon at bounding box center [1012, 180] width 15 height 15
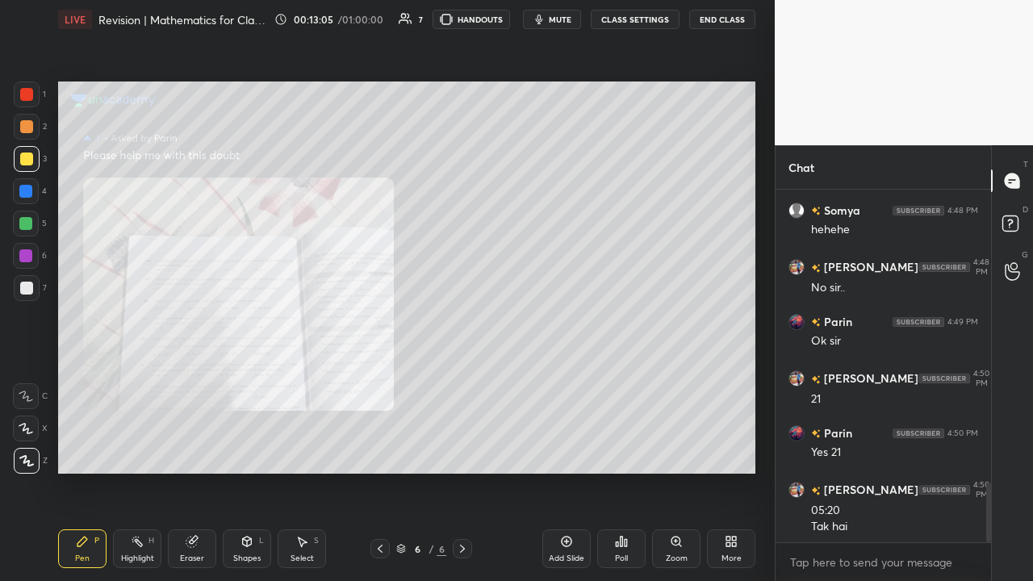
scroll to position [1809, 0]
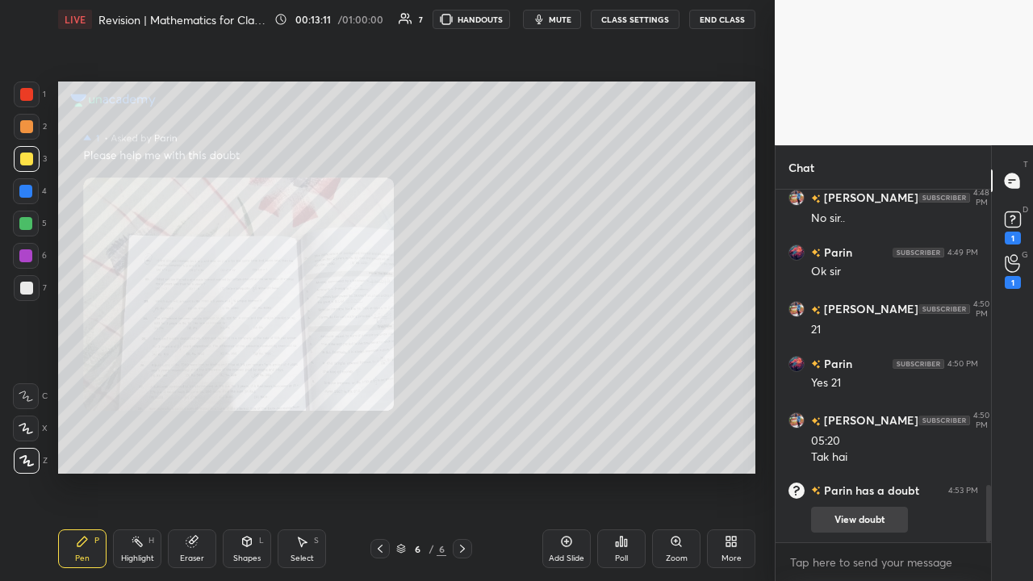
click at [839, 449] on button "View doubt" at bounding box center [859, 520] width 97 height 26
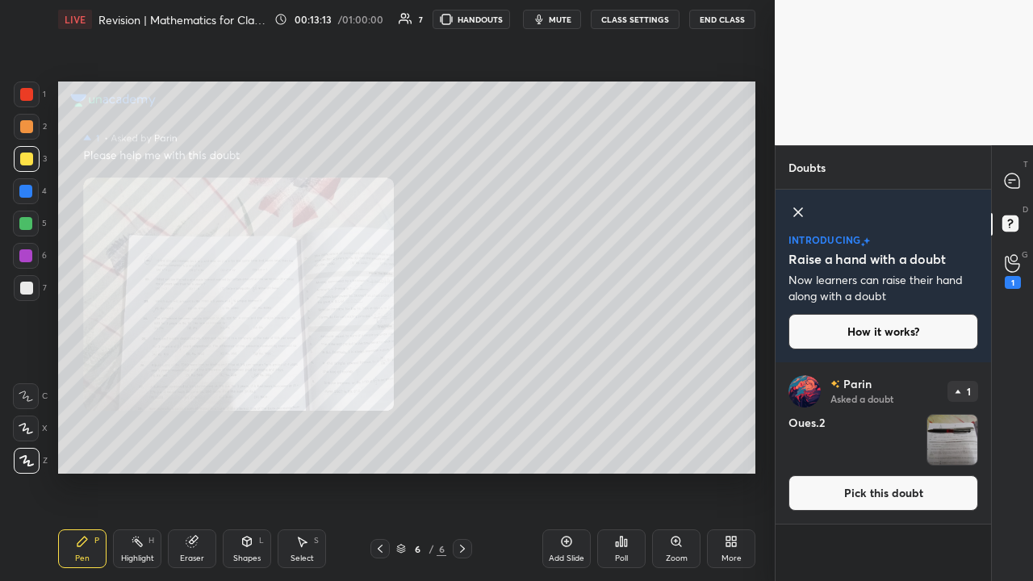
click at [842, 449] on button "Pick this doubt" at bounding box center [883, 493] width 190 height 36
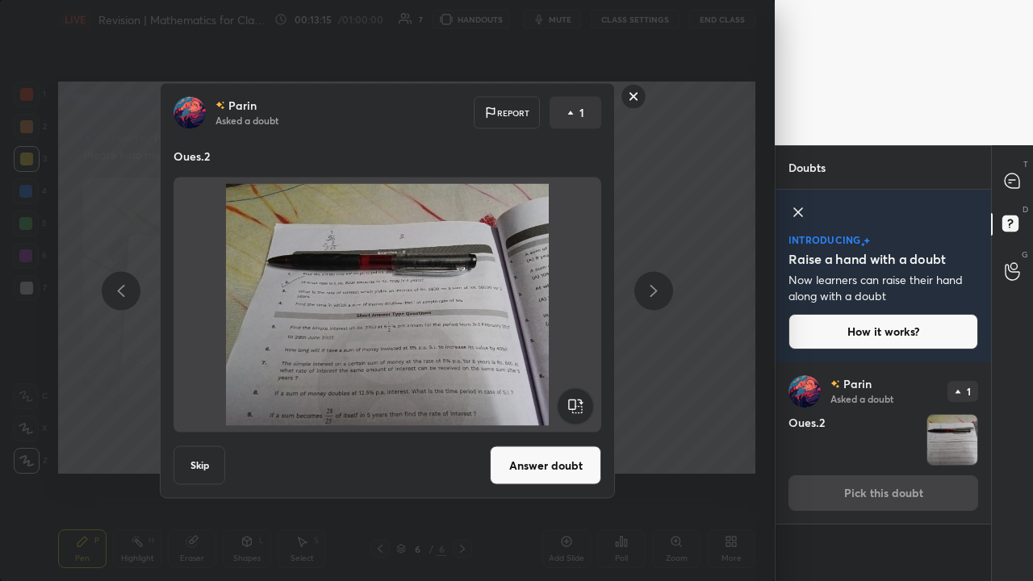
click at [517, 449] on button "Answer doubt" at bounding box center [545, 465] width 111 height 39
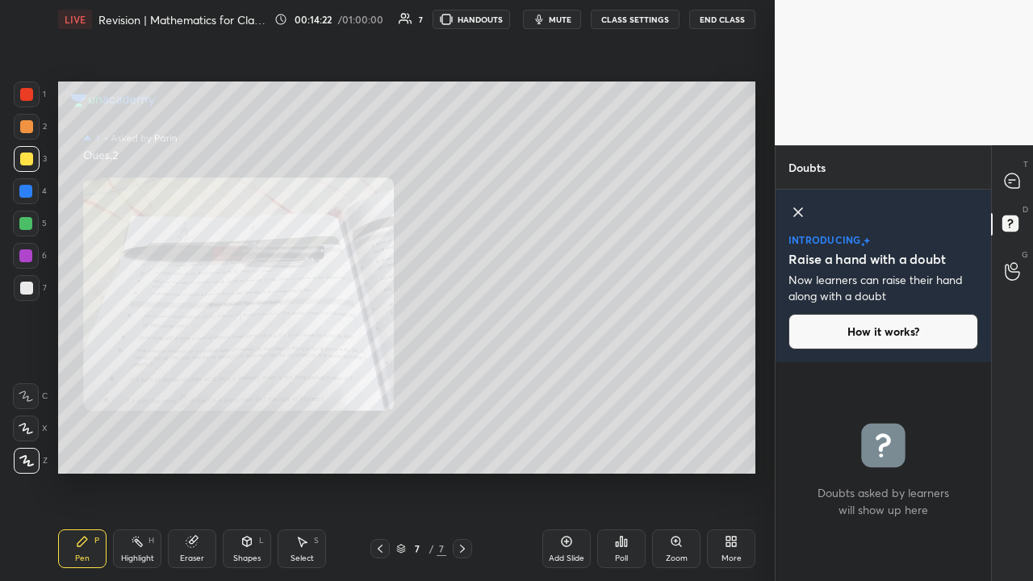
click at [758, 403] on div "Setting up your live class Poll for secs No correct answer Start poll" at bounding box center [407, 278] width 710 height 478
click at [759, 449] on div "Setting up your live class Poll for secs No correct answer Start poll" at bounding box center [407, 278] width 710 height 478
click at [756, 449] on div "Setting up your live class Poll for secs No correct answer Start poll" at bounding box center [407, 278] width 710 height 478
click at [1008, 181] on icon at bounding box center [1012, 180] width 15 height 15
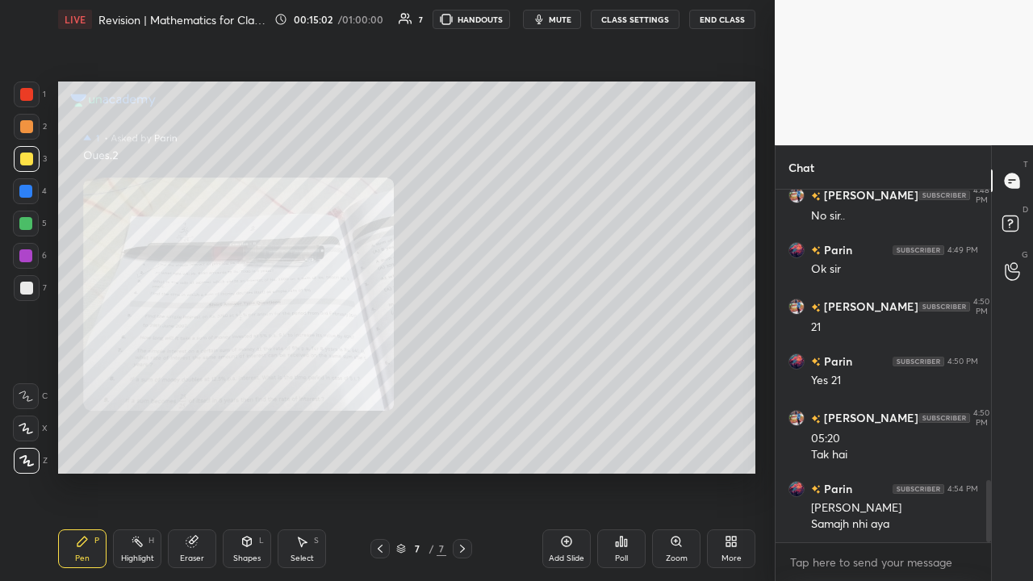
scroll to position [1652, 0]
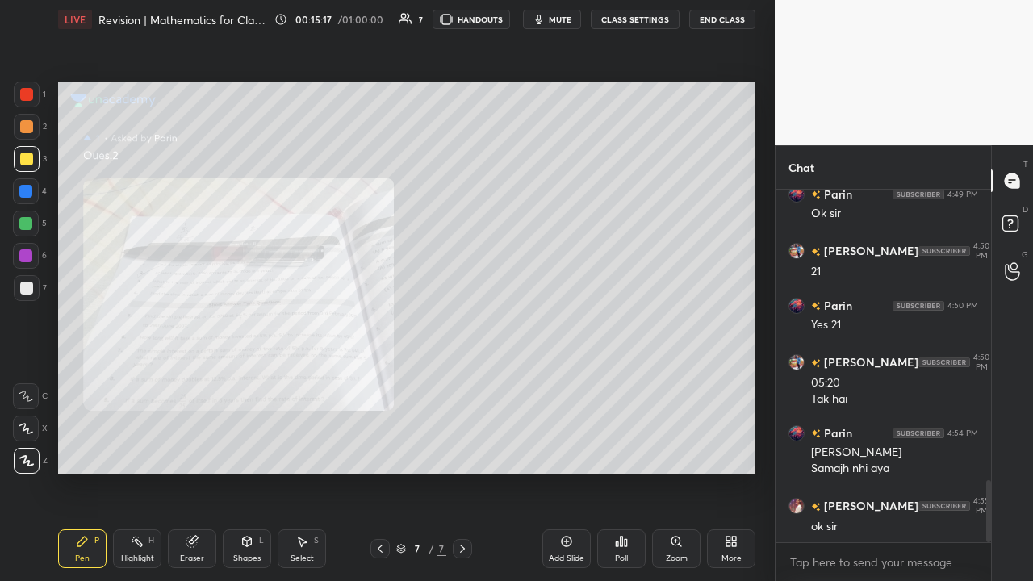
click at [33, 224] on div at bounding box center [26, 224] width 26 height 26
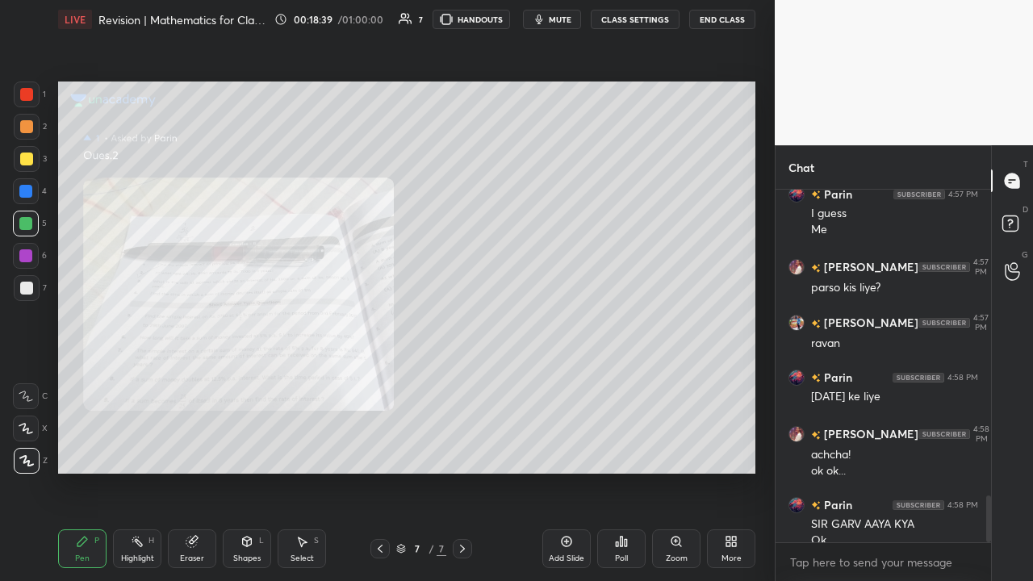
scroll to position [2297, 0]
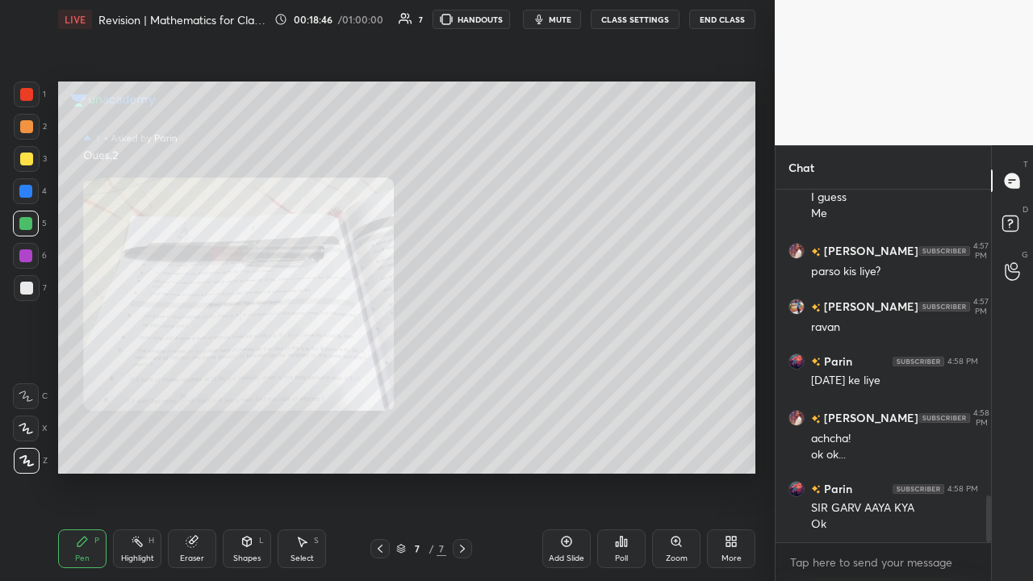
click at [720, 20] on button "End Class" at bounding box center [722, 19] width 66 height 19
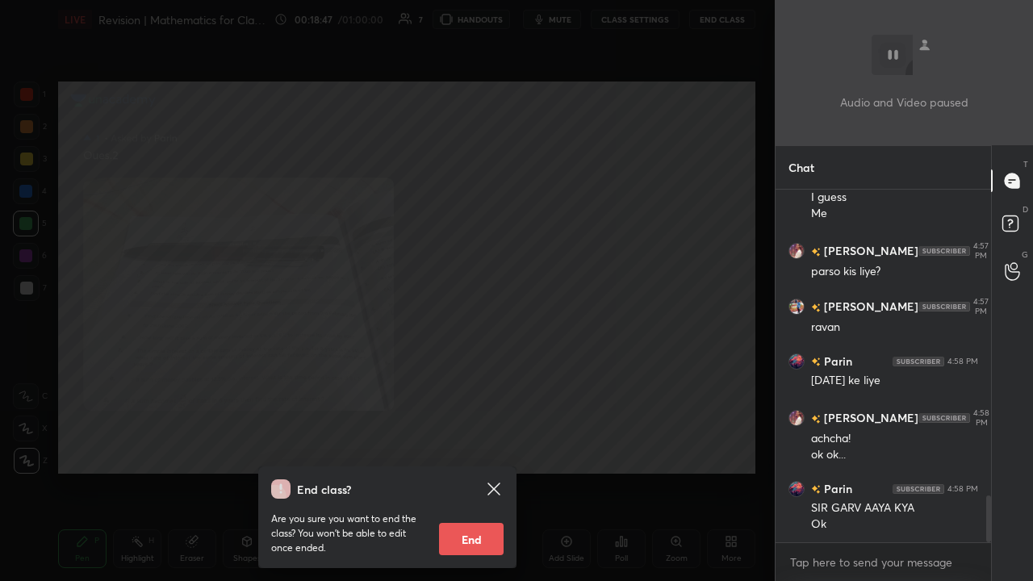
click at [476, 449] on button "End" at bounding box center [471, 539] width 65 height 32
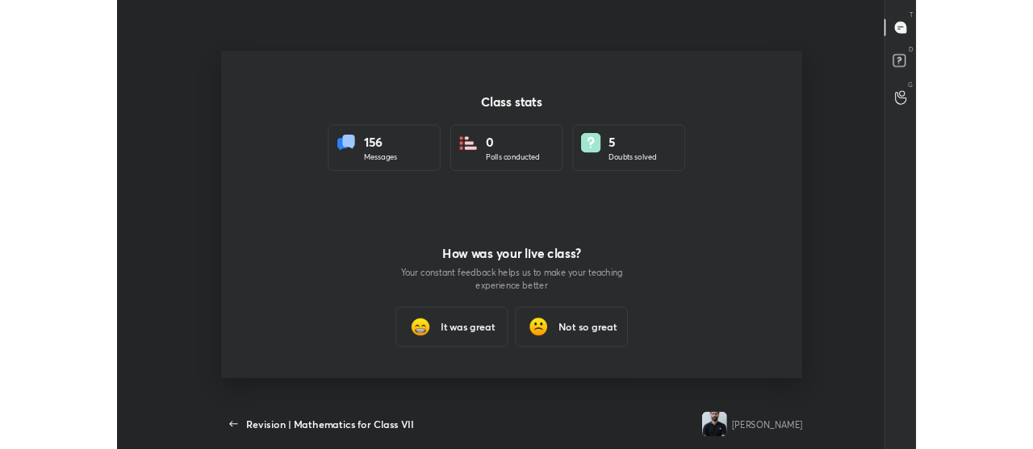
scroll to position [0, 0]
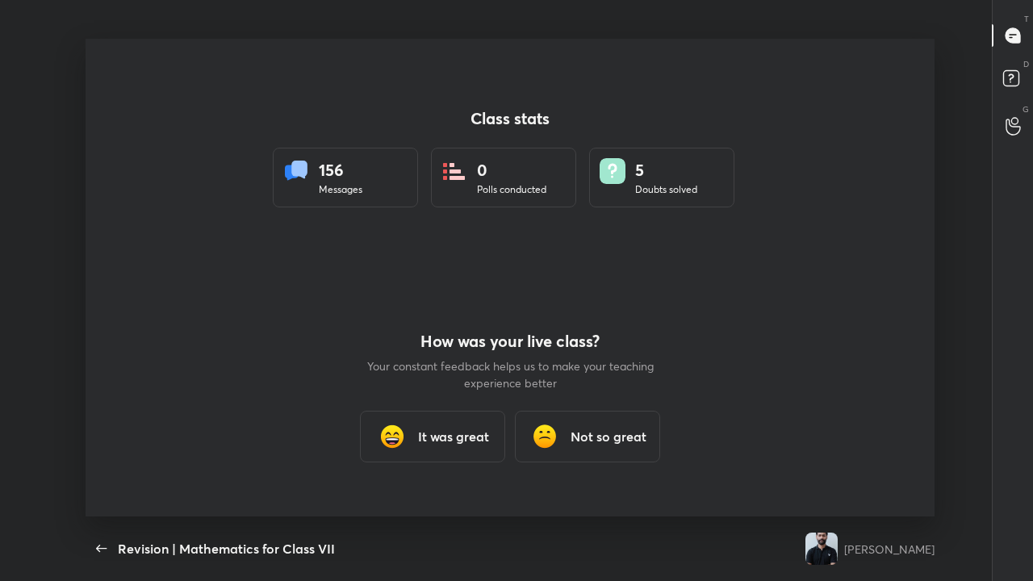
click at [482, 375] on div at bounding box center [510, 278] width 849 height 478
click at [471, 437] on h3 "It was great" at bounding box center [453, 436] width 71 height 19
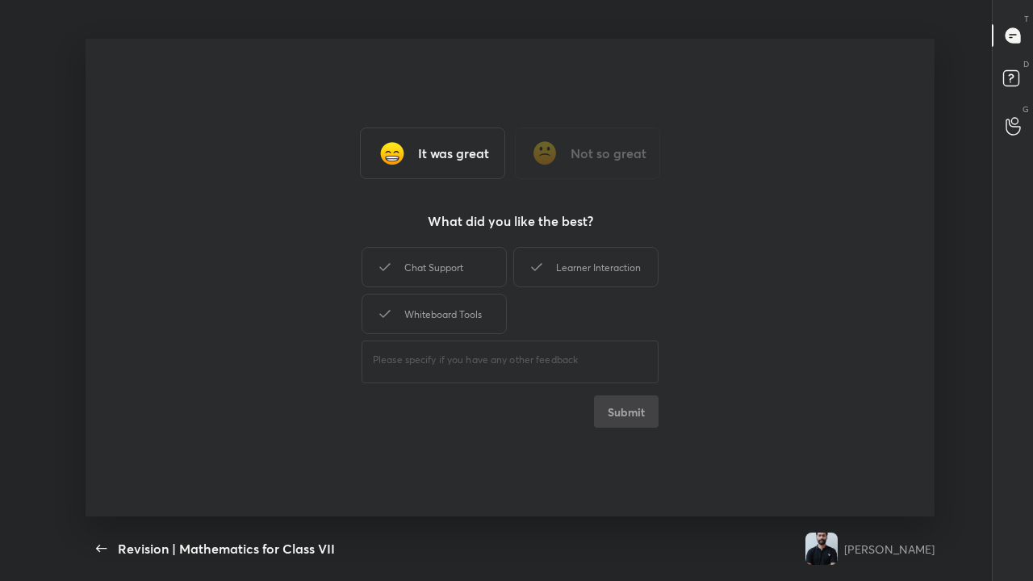
click at [462, 270] on div "Chat Support" at bounding box center [434, 267] width 145 height 40
click at [554, 270] on div "Learner Interaction" at bounding box center [585, 267] width 145 height 40
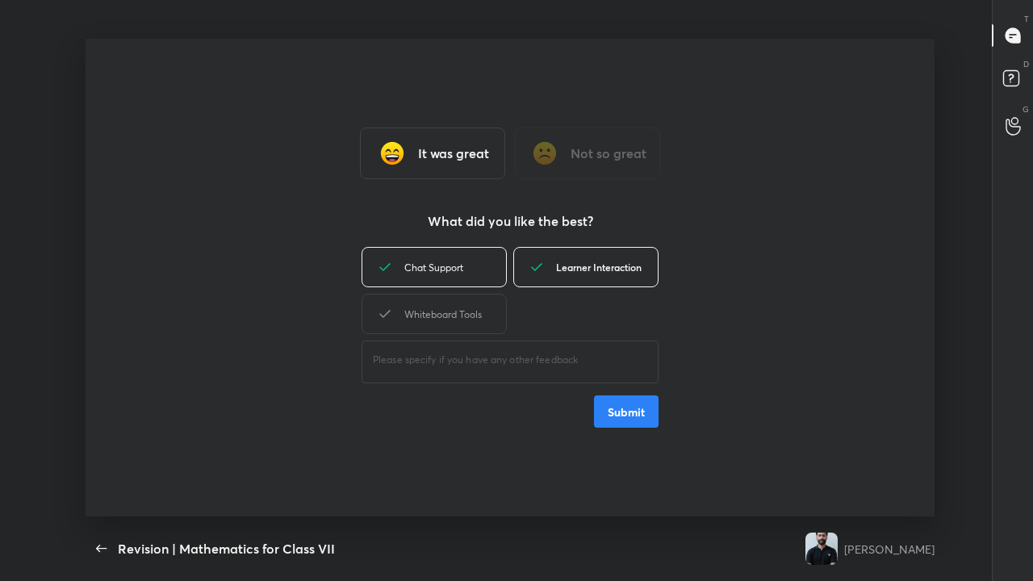
click at [458, 310] on div "Whiteboard Tools" at bounding box center [434, 314] width 145 height 40
click at [618, 408] on button "Submit" at bounding box center [626, 411] width 65 height 32
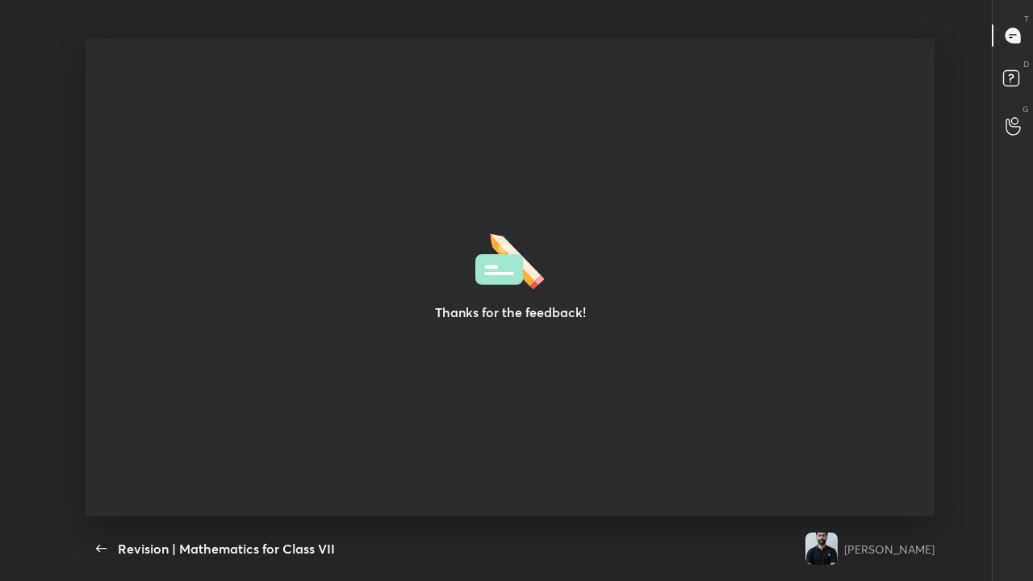
click at [433, 387] on div "Thanks for the feedback!" at bounding box center [510, 278] width 849 height 478
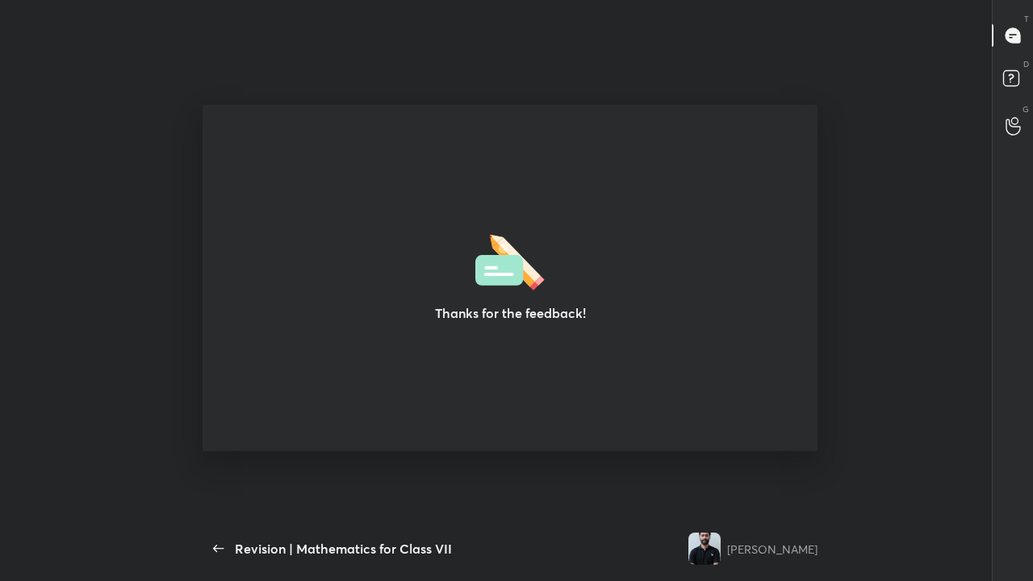
type textarea "x"
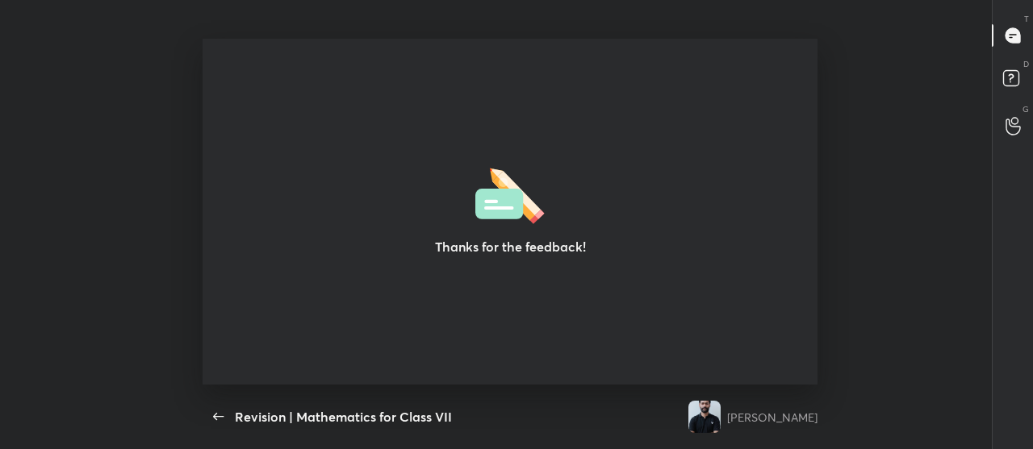
scroll to position [80348, 79675]
